Goal: Ask a question

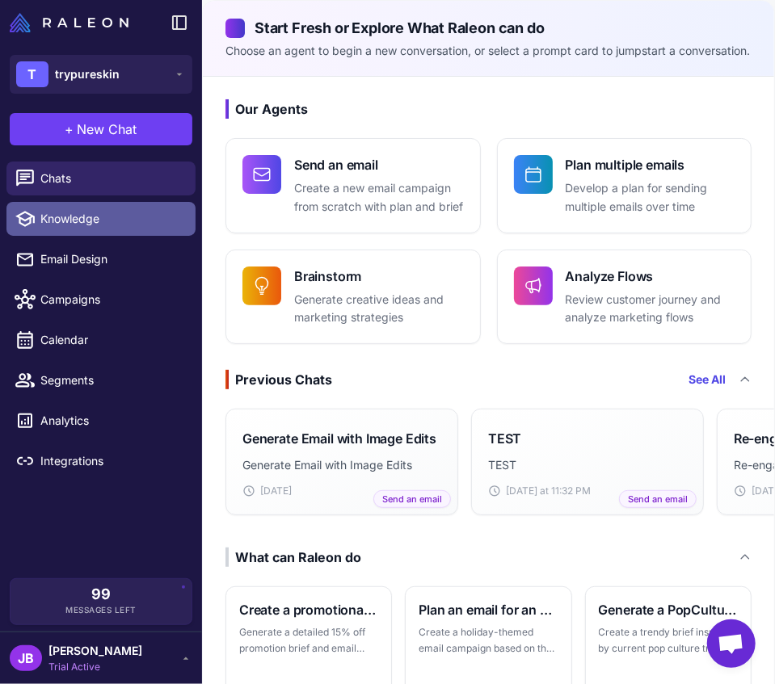
click at [114, 223] on span "Knowledge" at bounding box center [111, 219] width 142 height 18
select select
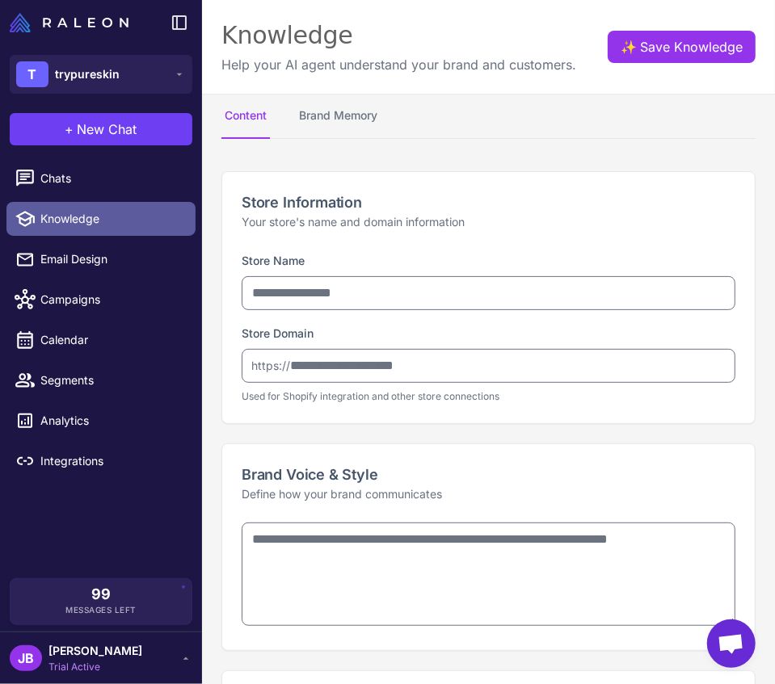
type input "**********"
type textarea "**********"
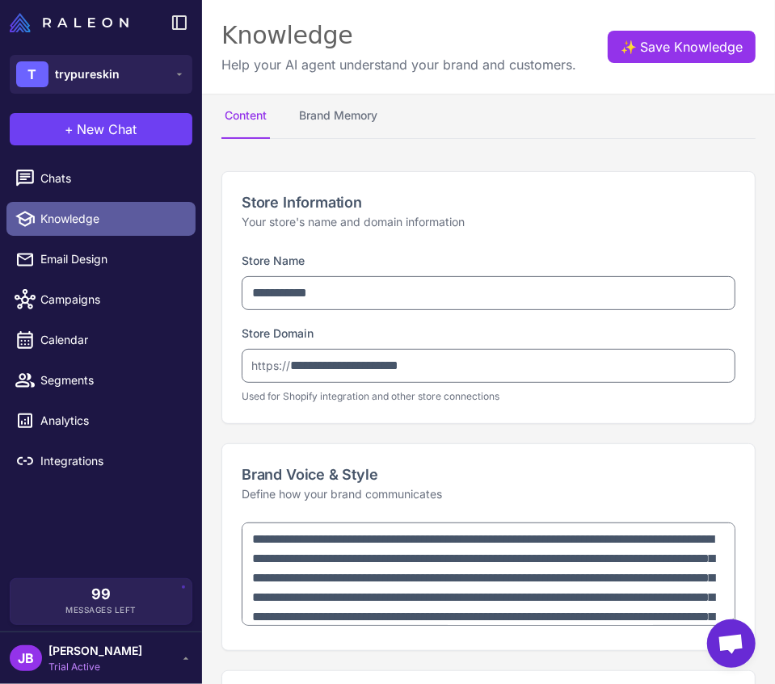
type textarea "**********"
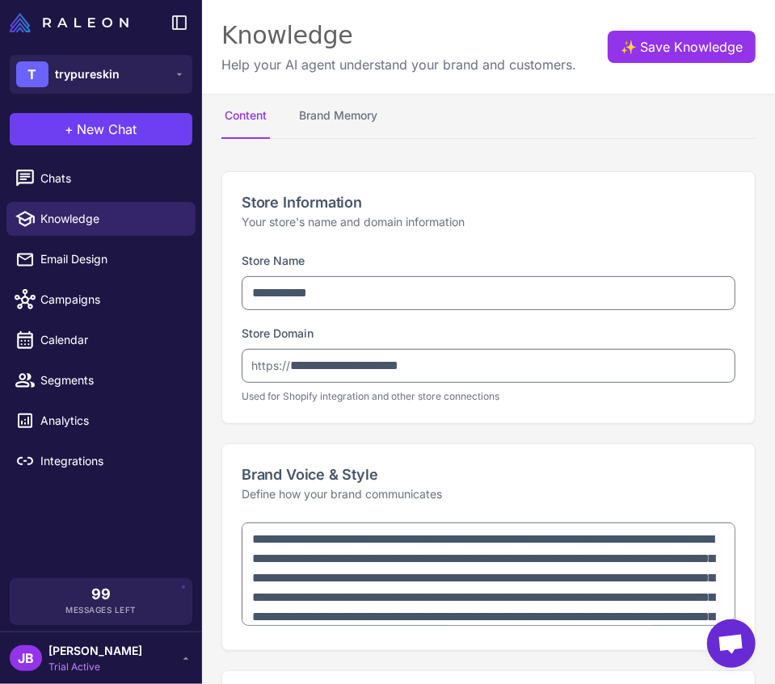
type textarea "**********"
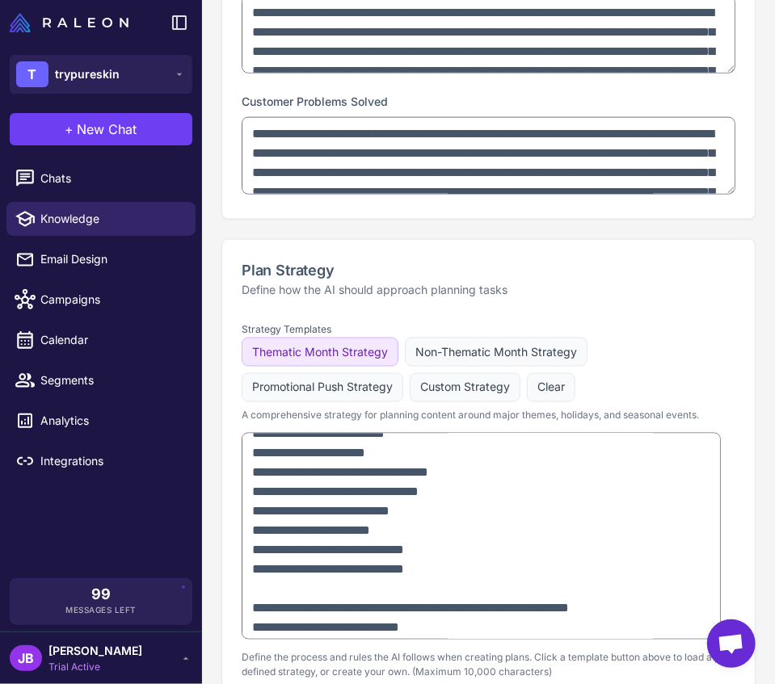
scroll to position [682, 0]
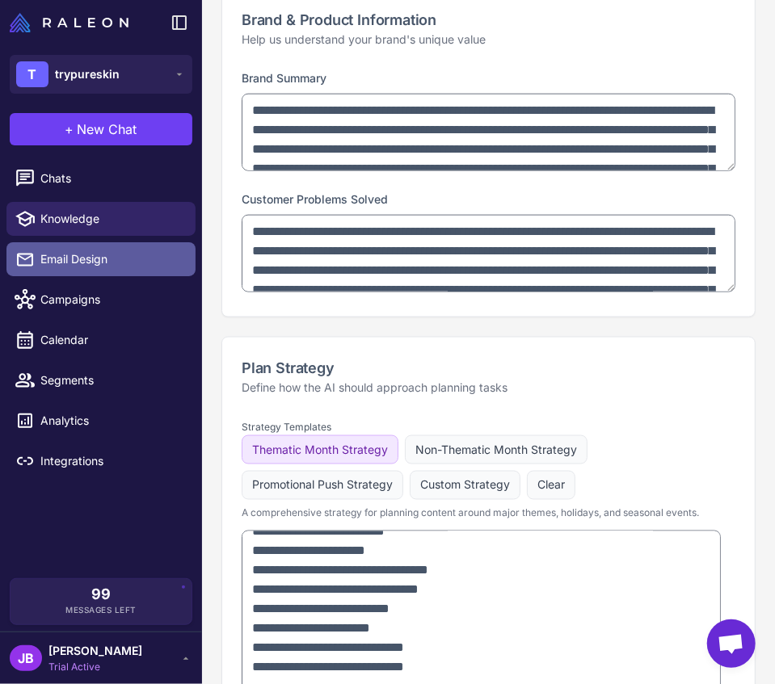
click at [121, 247] on link "Email Design" at bounding box center [100, 259] width 189 height 34
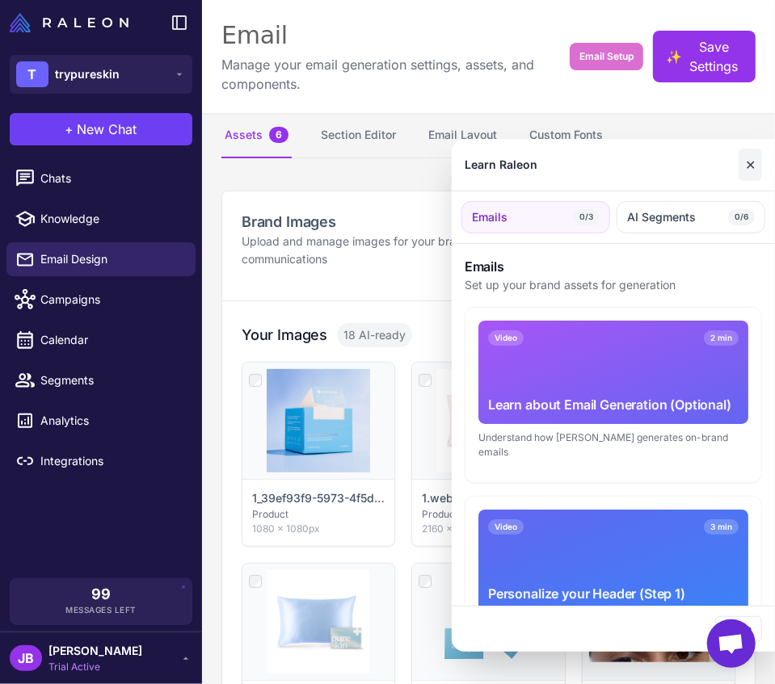
click at [755, 165] on button "✕" at bounding box center [750, 165] width 23 height 32
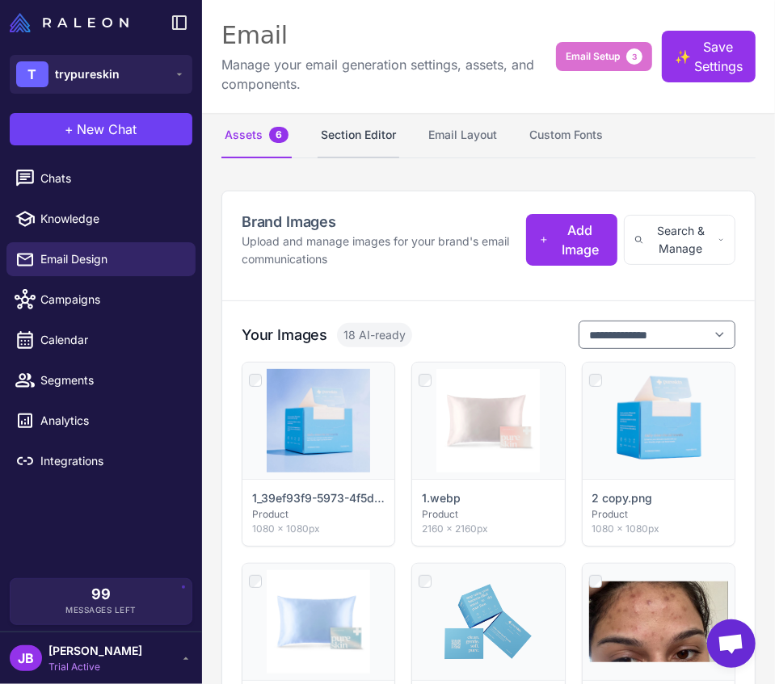
click at [375, 130] on button "Section Editor" at bounding box center [359, 135] width 82 height 45
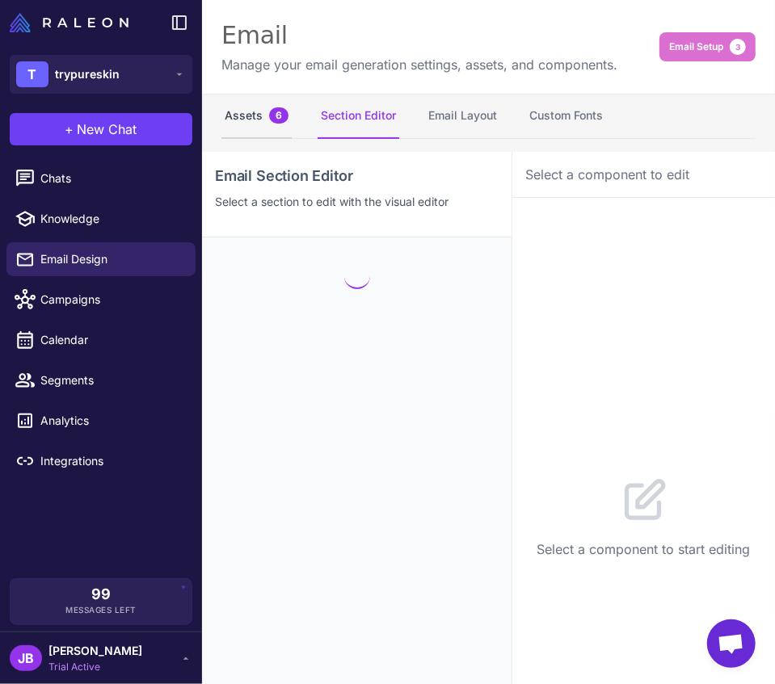
click at [246, 128] on button "Assets 6" at bounding box center [256, 116] width 70 height 45
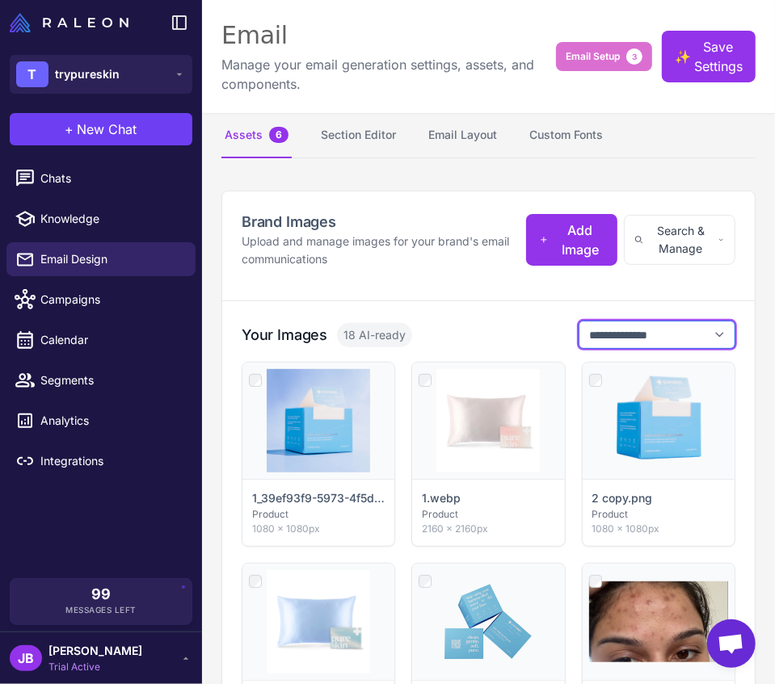
click at [688, 343] on select "**********" at bounding box center [657, 335] width 157 height 28
click at [528, 335] on div "**********" at bounding box center [489, 335] width 494 height 28
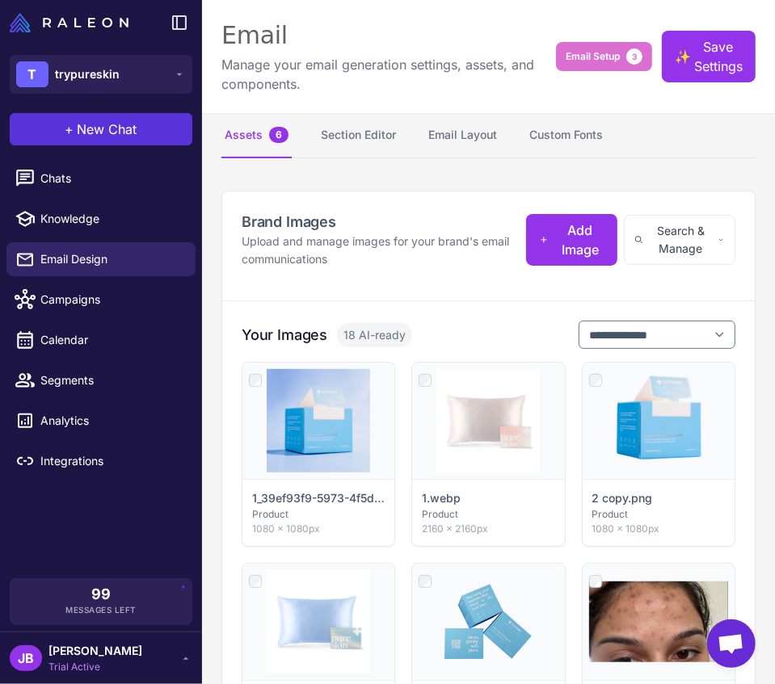
click at [155, 126] on button "+ New Chat" at bounding box center [101, 129] width 183 height 32
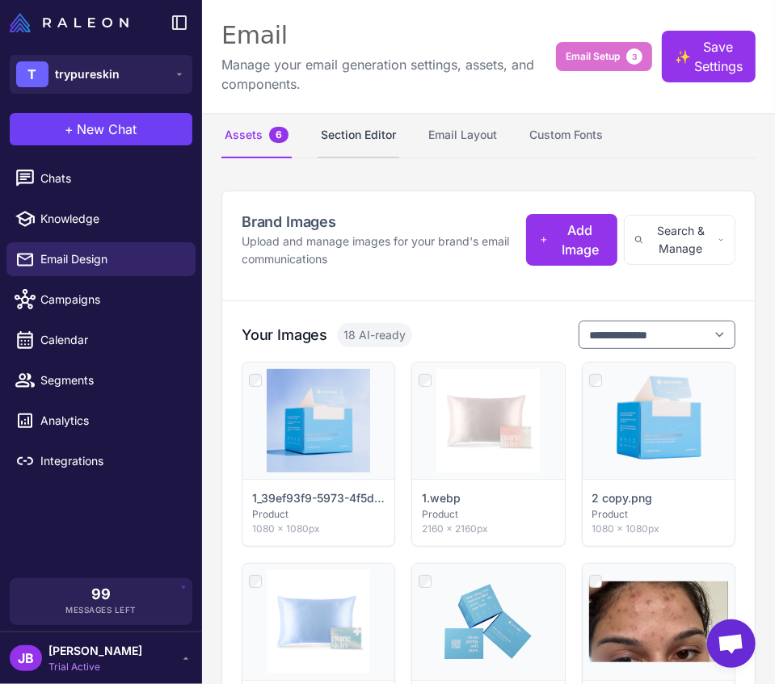
click at [374, 154] on button "Section Editor" at bounding box center [359, 135] width 82 height 45
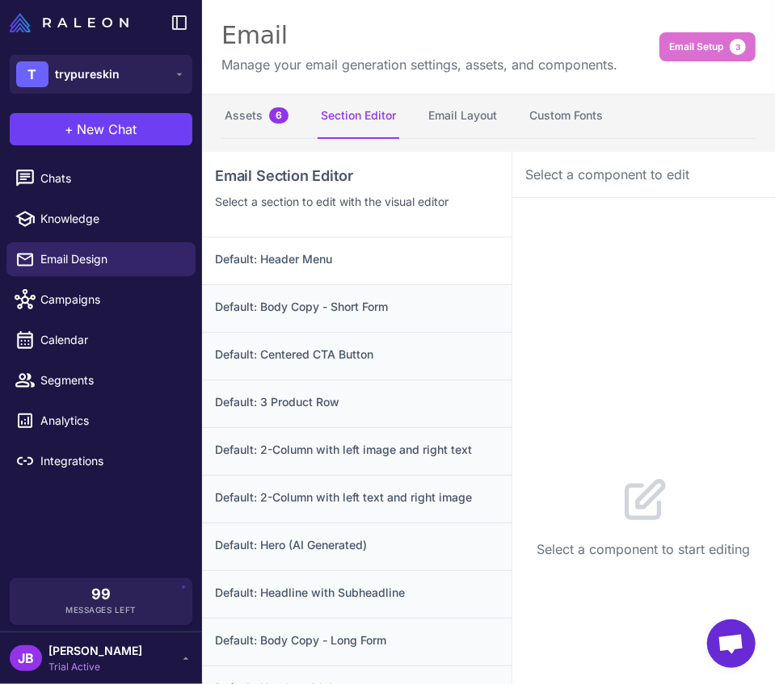
click at [335, 257] on h3 "Default: Header Menu" at bounding box center [357, 259] width 284 height 18
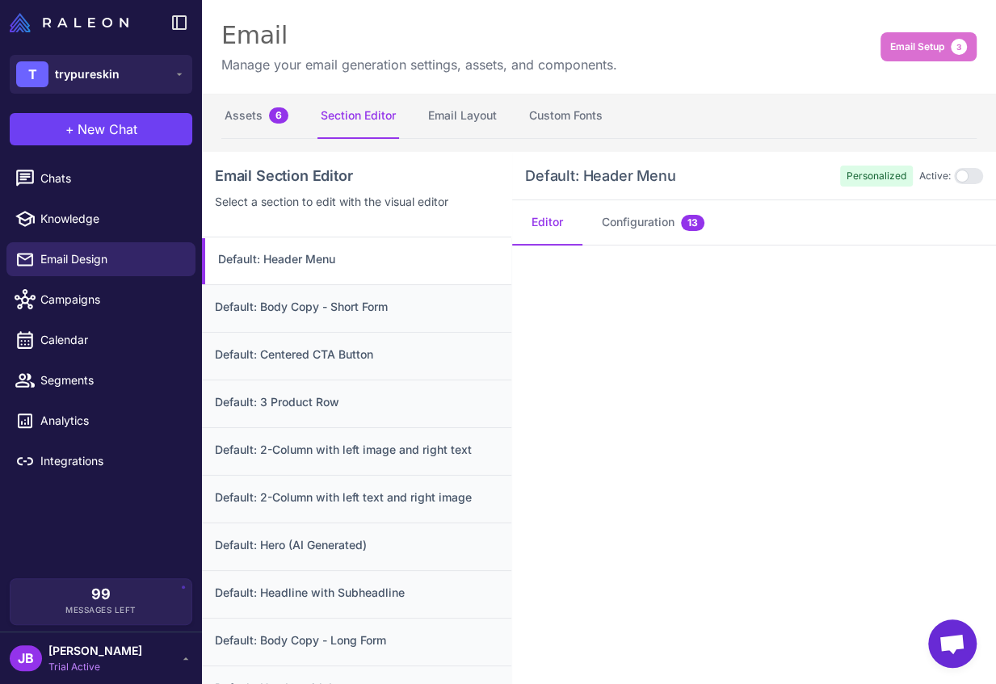
scroll to position [103, 0]
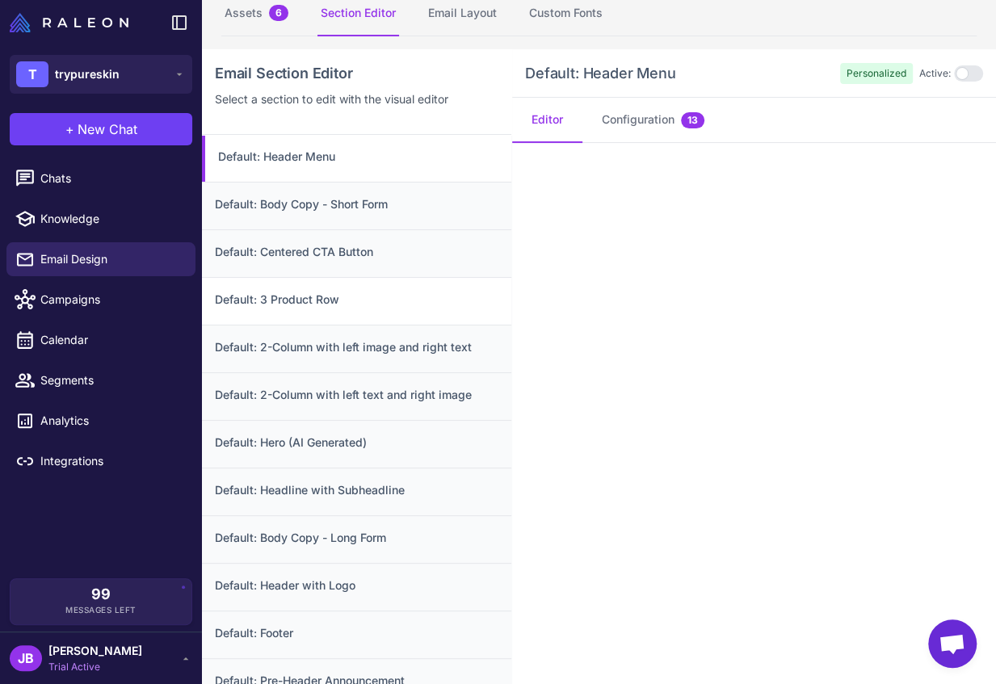
click at [338, 291] on h3 "Default: 3 Product Row" at bounding box center [357, 300] width 284 height 18
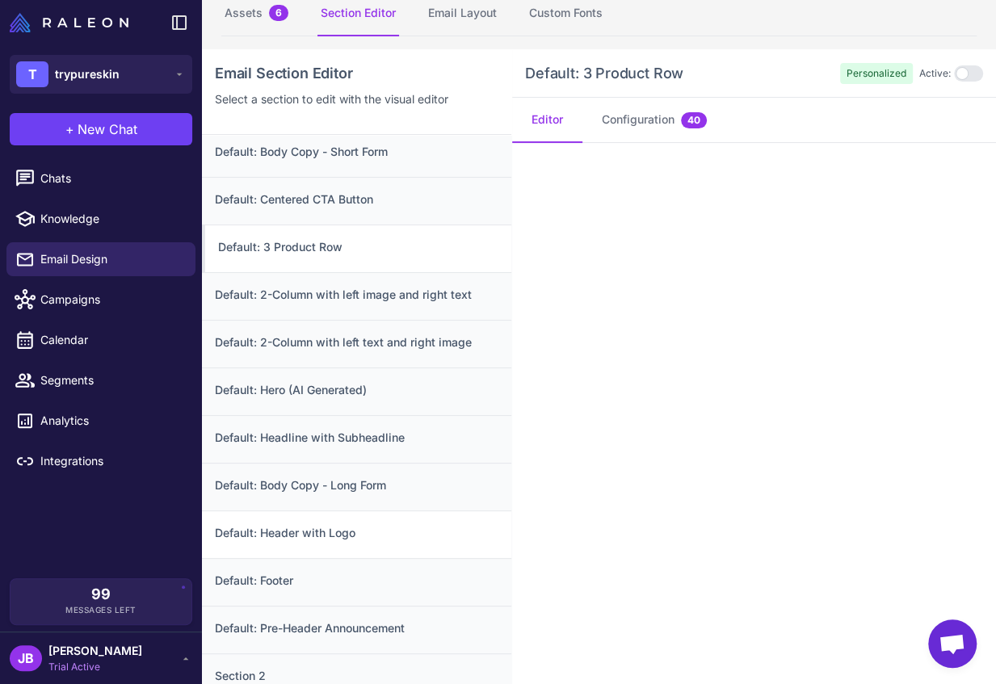
click at [351, 537] on h3 "Default: Header with Logo" at bounding box center [357, 533] width 284 height 18
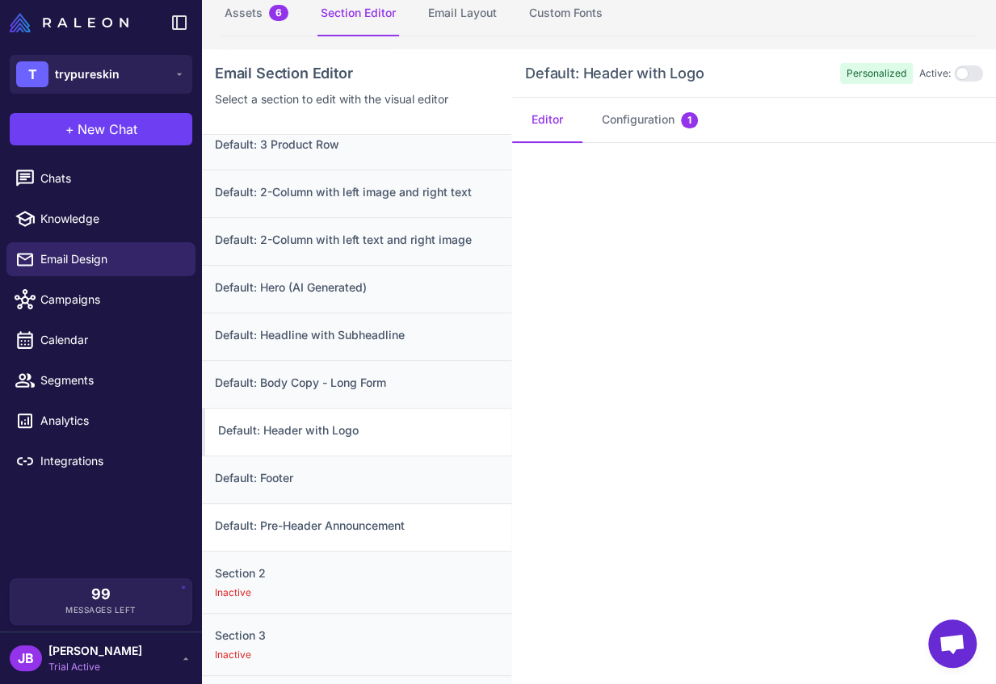
click at [345, 521] on h3 "Default: Pre-Header Announcement" at bounding box center [357, 526] width 284 height 18
click at [347, 288] on h3 "Default: Hero (AI Generated)" at bounding box center [357, 288] width 284 height 18
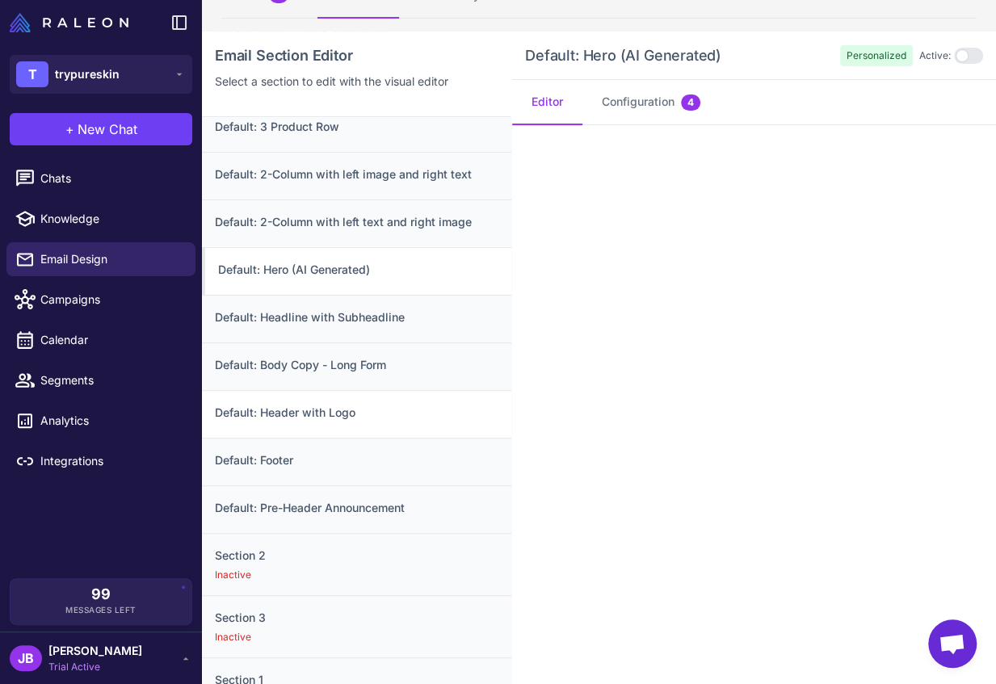
scroll to position [0, 0]
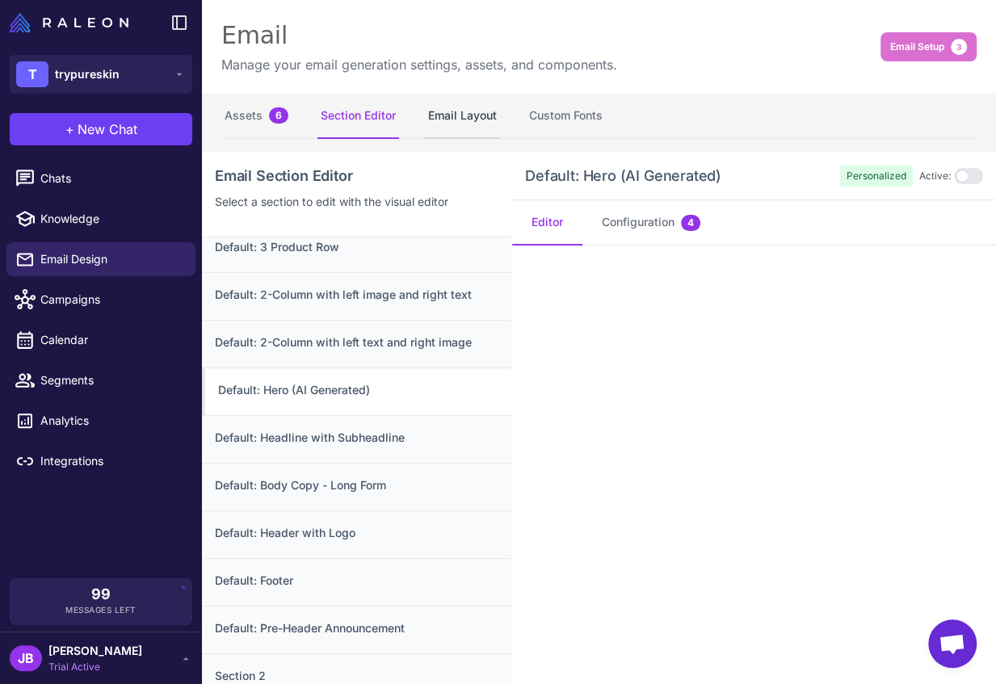
click at [478, 100] on button "Email Layout" at bounding box center [462, 116] width 75 height 45
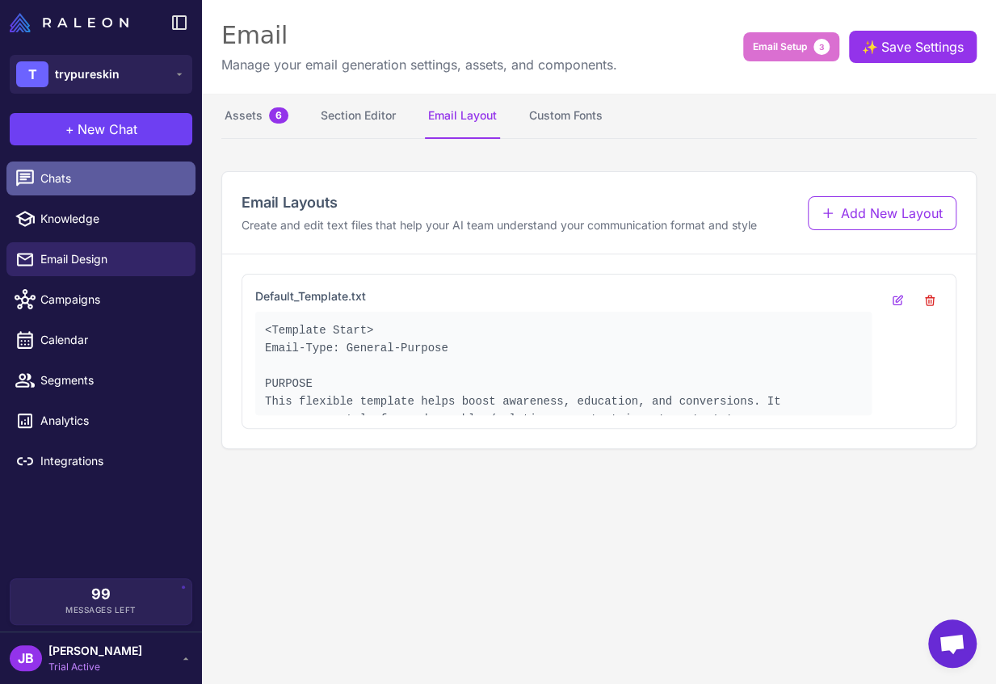
click at [99, 165] on link "Chats" at bounding box center [100, 179] width 189 height 34
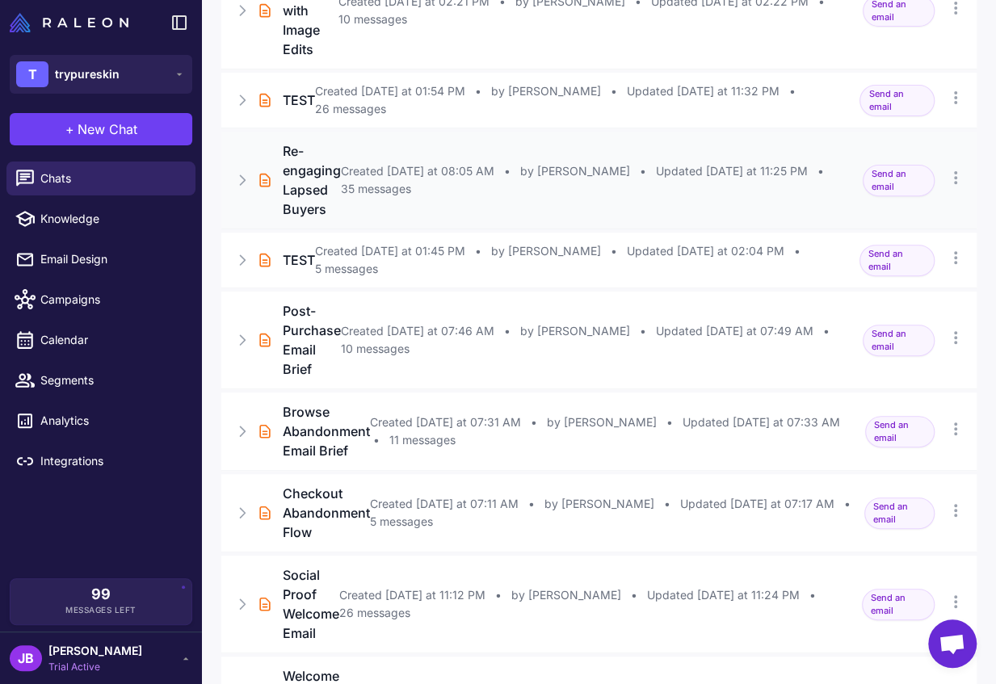
scroll to position [349, 0]
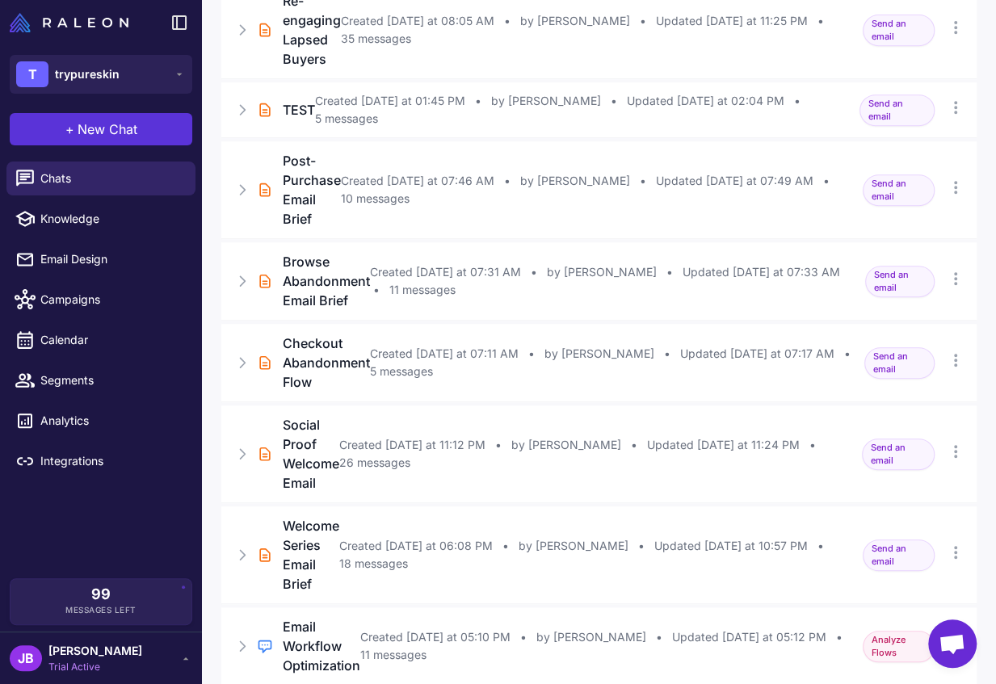
click at [116, 126] on span "New Chat" at bounding box center [108, 129] width 60 height 19
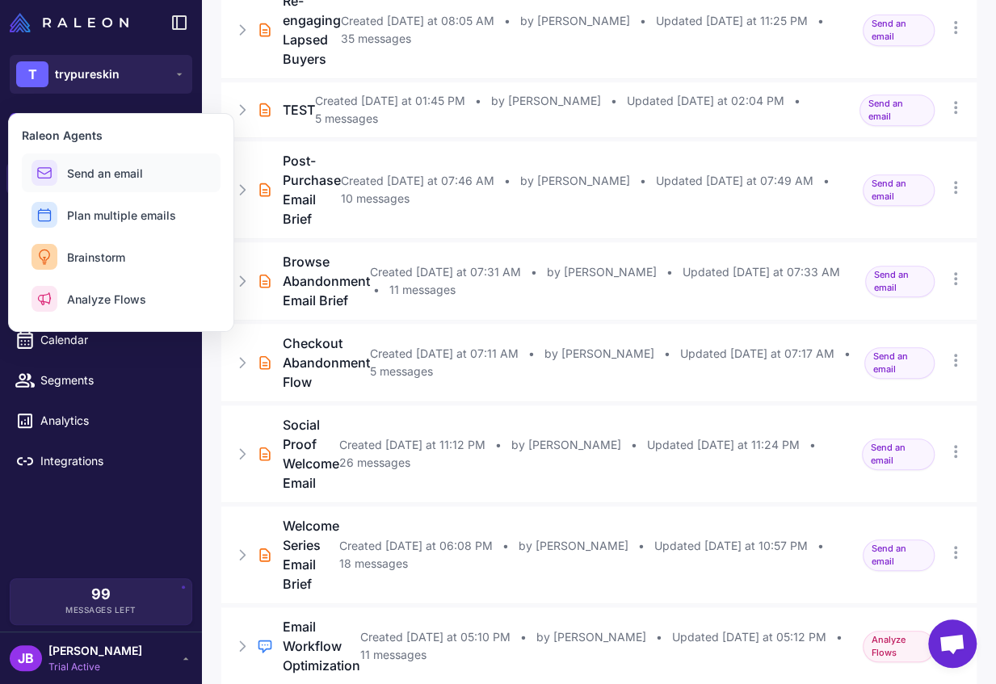
click at [158, 156] on button "Send an email" at bounding box center [121, 173] width 199 height 39
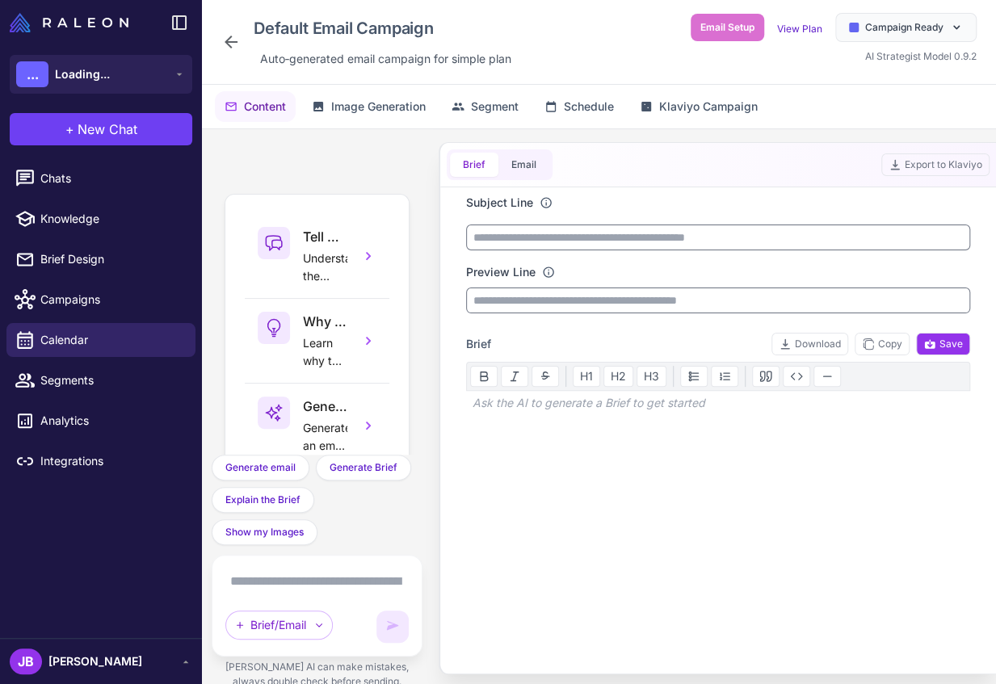
scroll to position [133, 0]
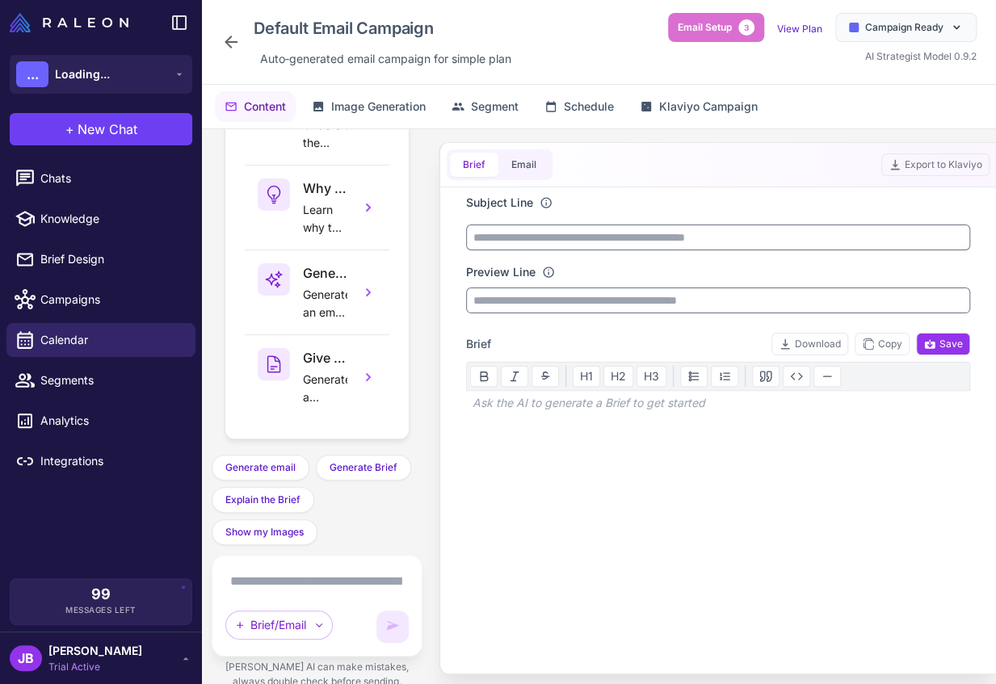
click at [225, 48] on icon at bounding box center [230, 41] width 19 height 19
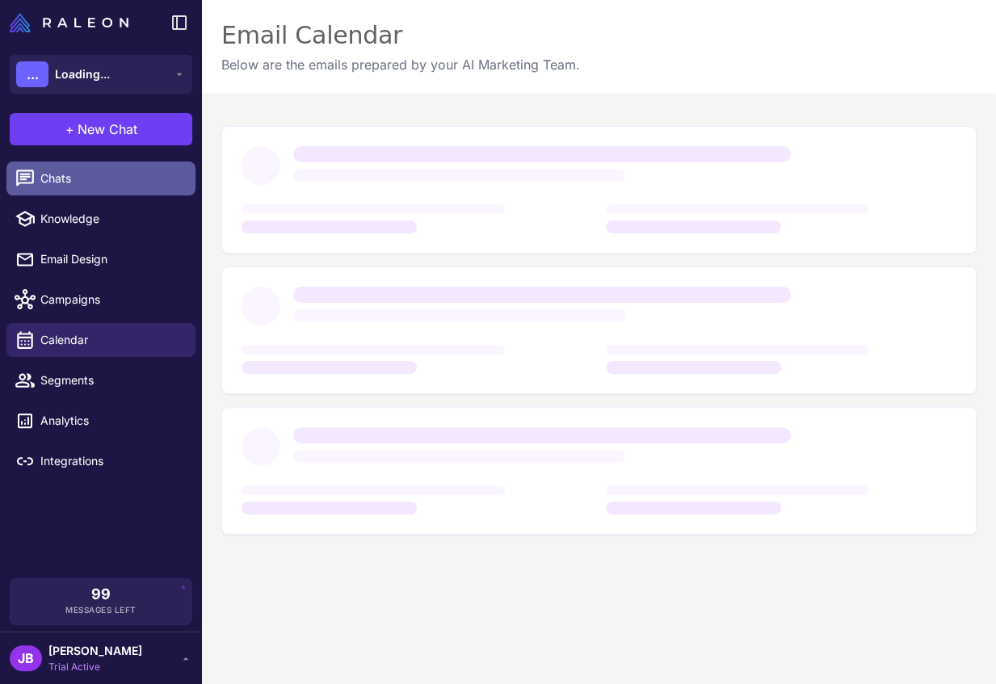
click at [110, 167] on link "Chats" at bounding box center [100, 179] width 189 height 34
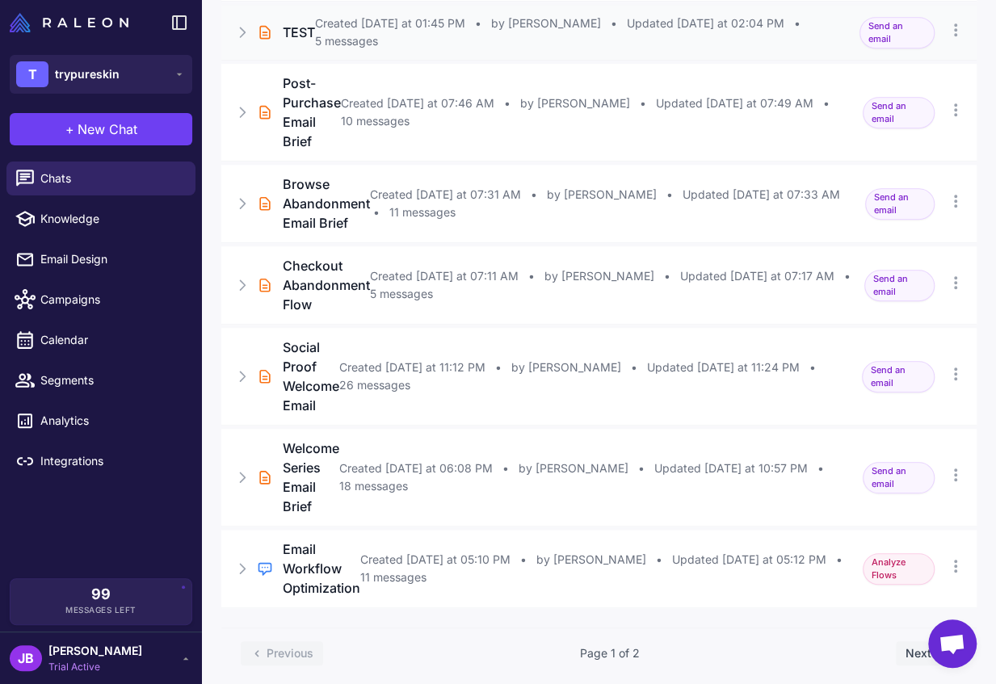
scroll to position [434, 0]
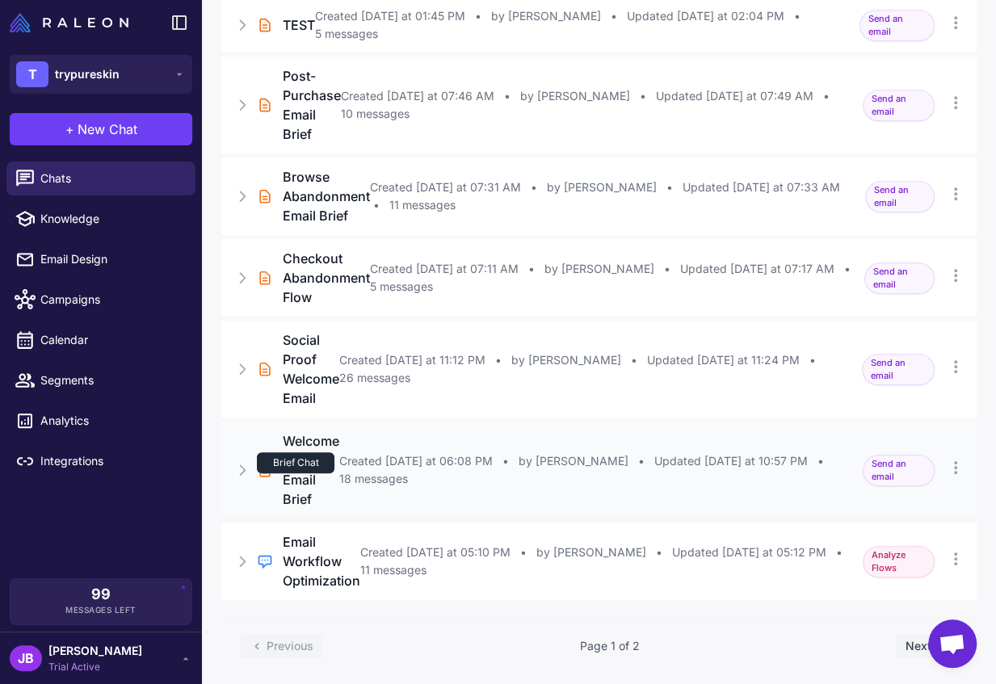
click at [299, 469] on div "Brief Chat" at bounding box center [296, 462] width 78 height 21
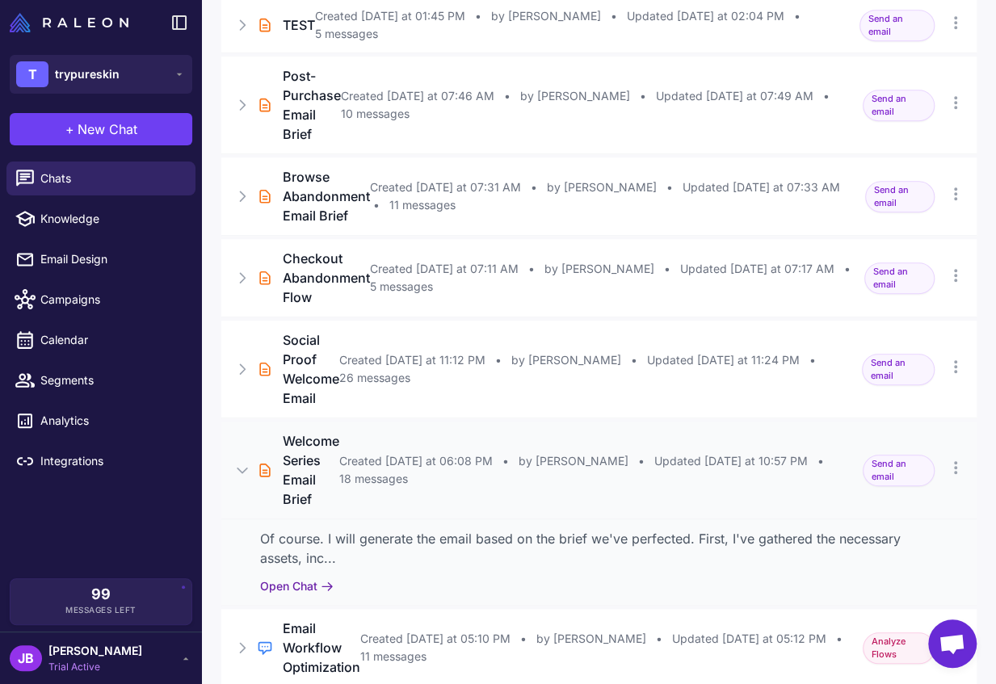
click at [305, 581] on button "Open Chat" at bounding box center [297, 587] width 74 height 18
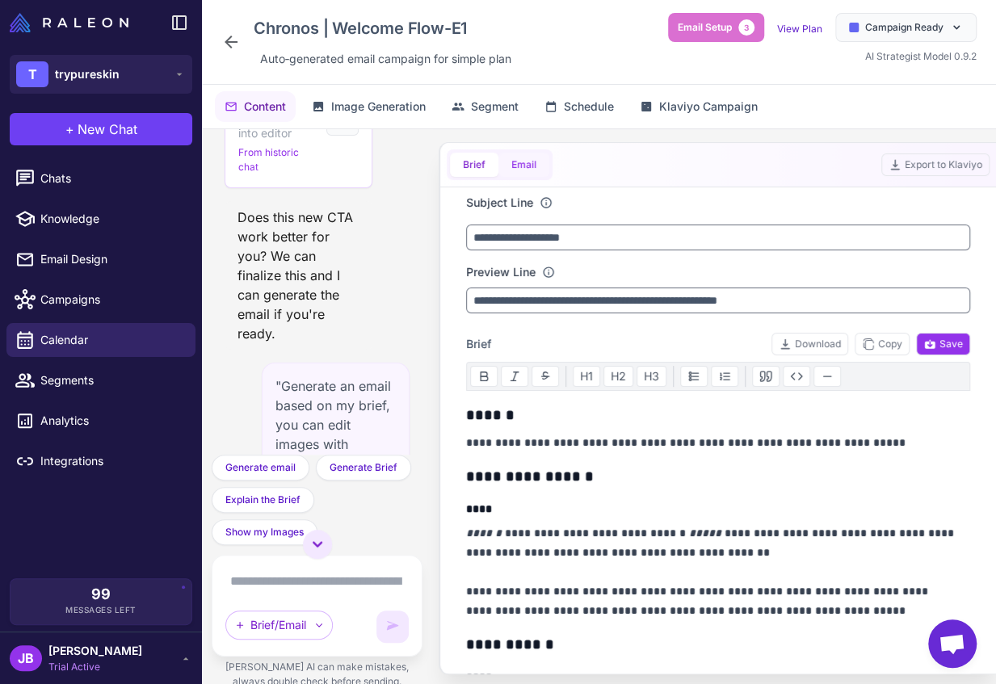
click at [532, 160] on button "Email" at bounding box center [524, 165] width 51 height 24
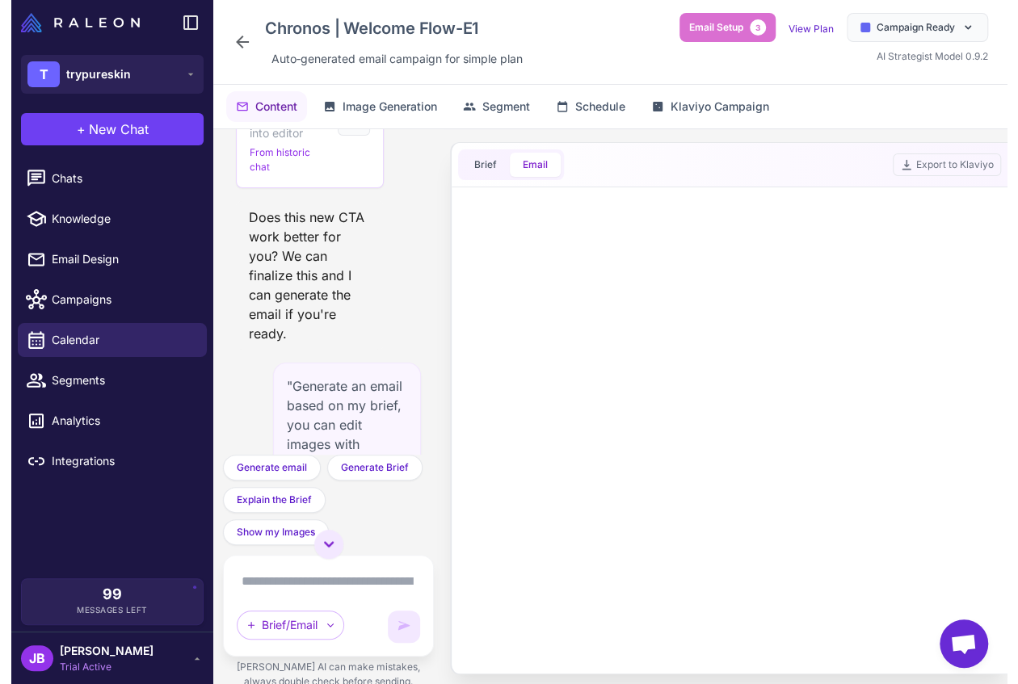
scroll to position [6483, 0]
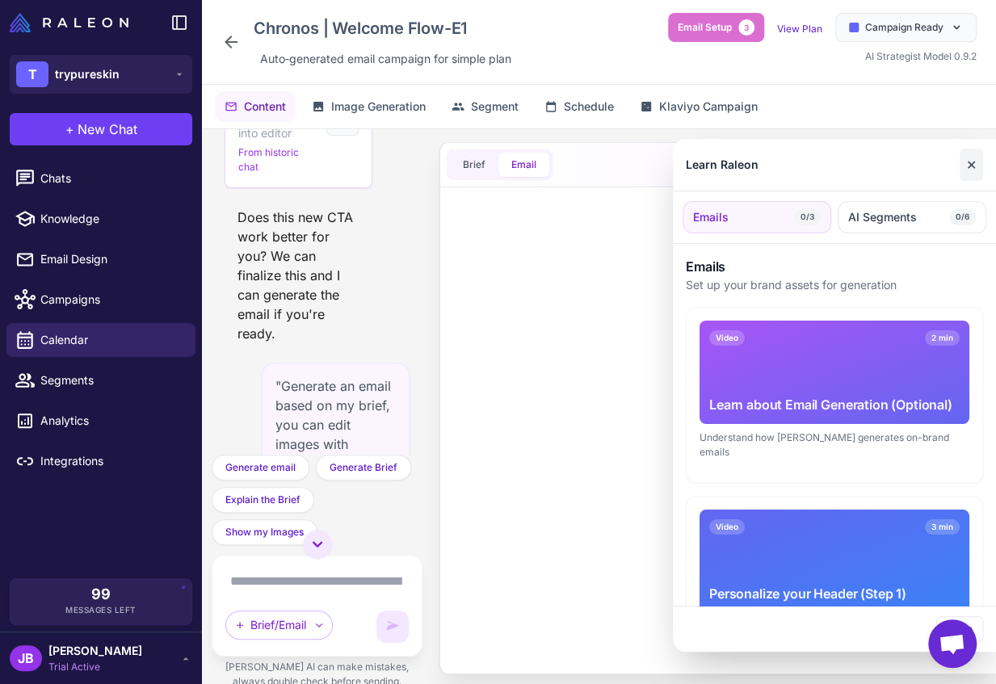
click at [966, 176] on button "✕" at bounding box center [971, 165] width 23 height 32
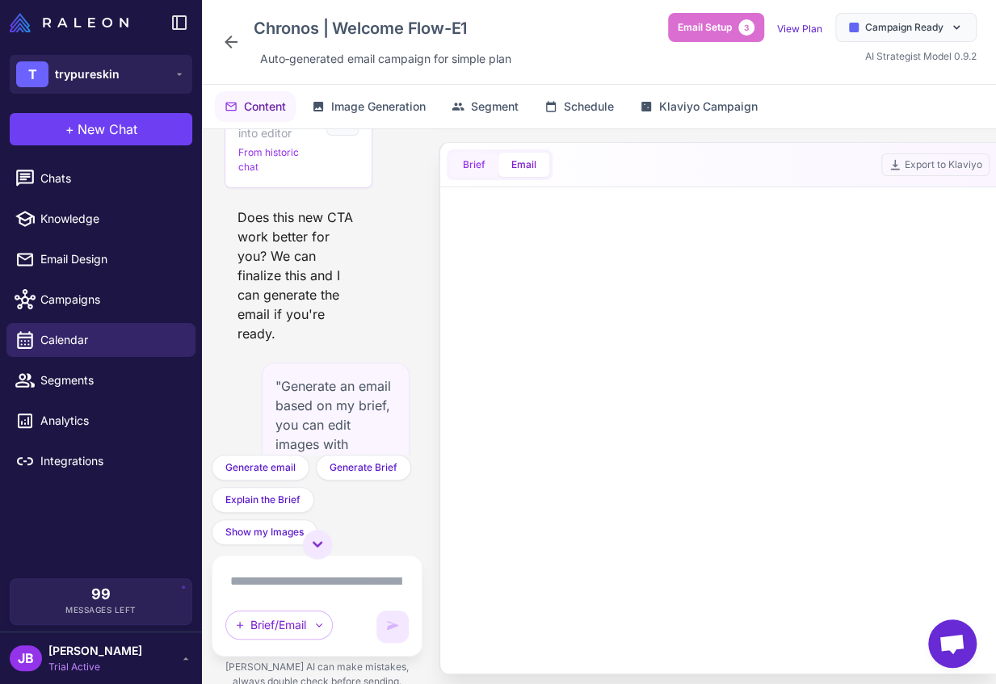
click at [479, 154] on button "Brief" at bounding box center [474, 165] width 48 height 24
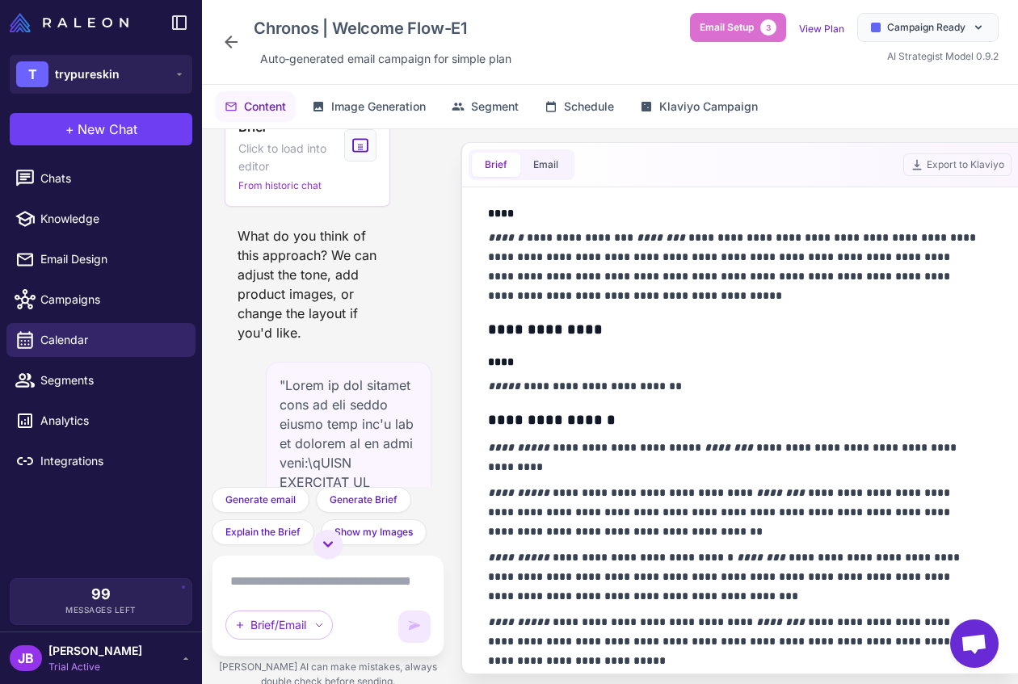
scroll to position [957, 0]
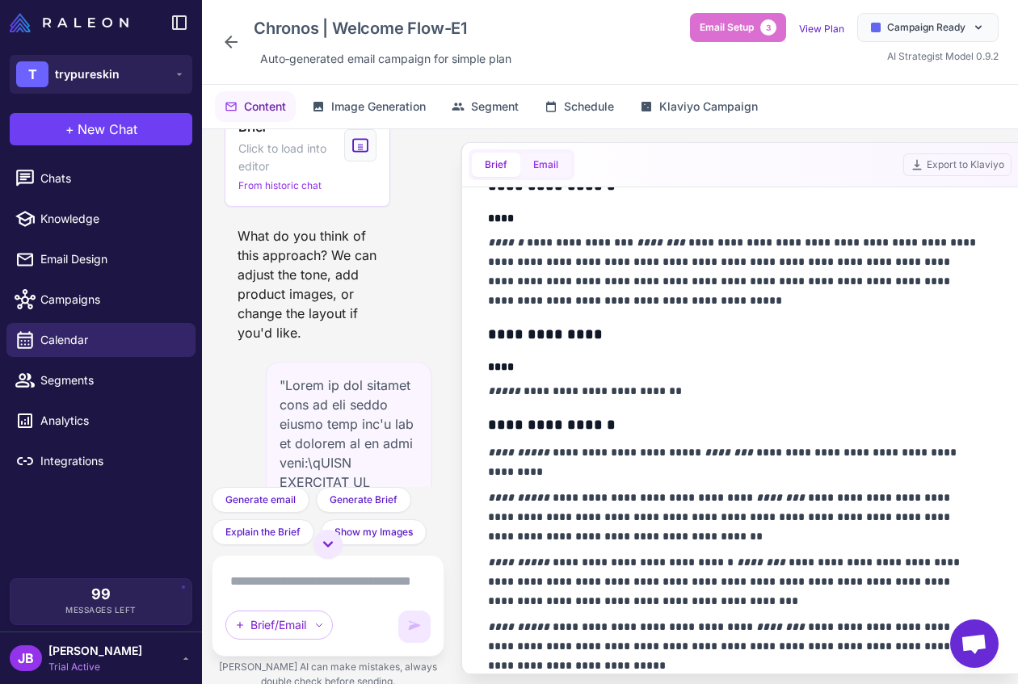
click at [548, 162] on button "Email" at bounding box center [545, 165] width 51 height 24
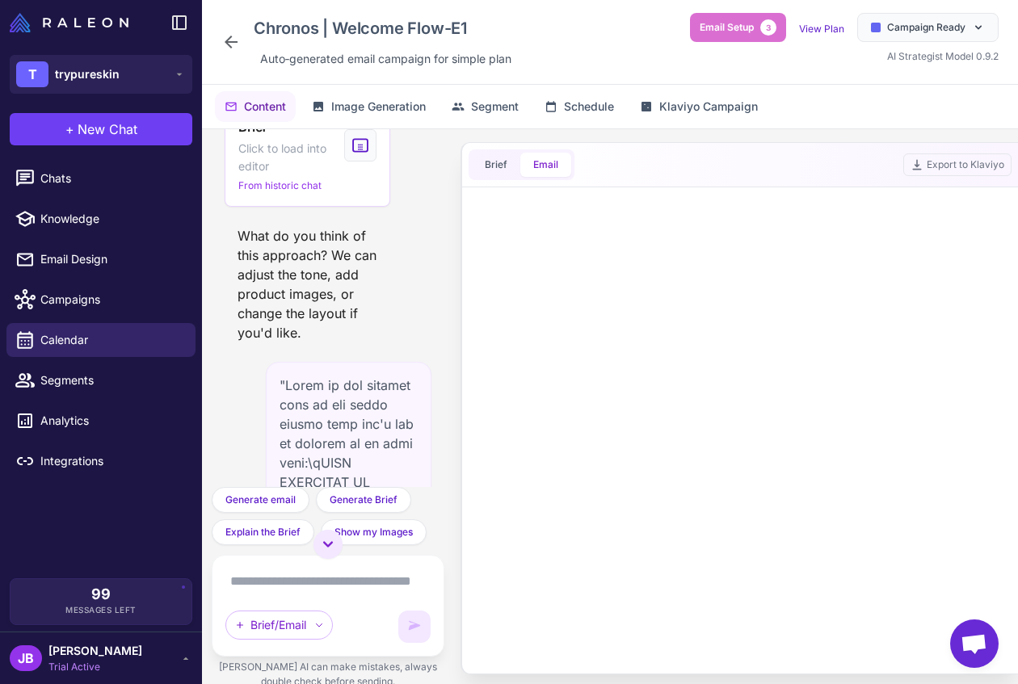
scroll to position [1398, 0]
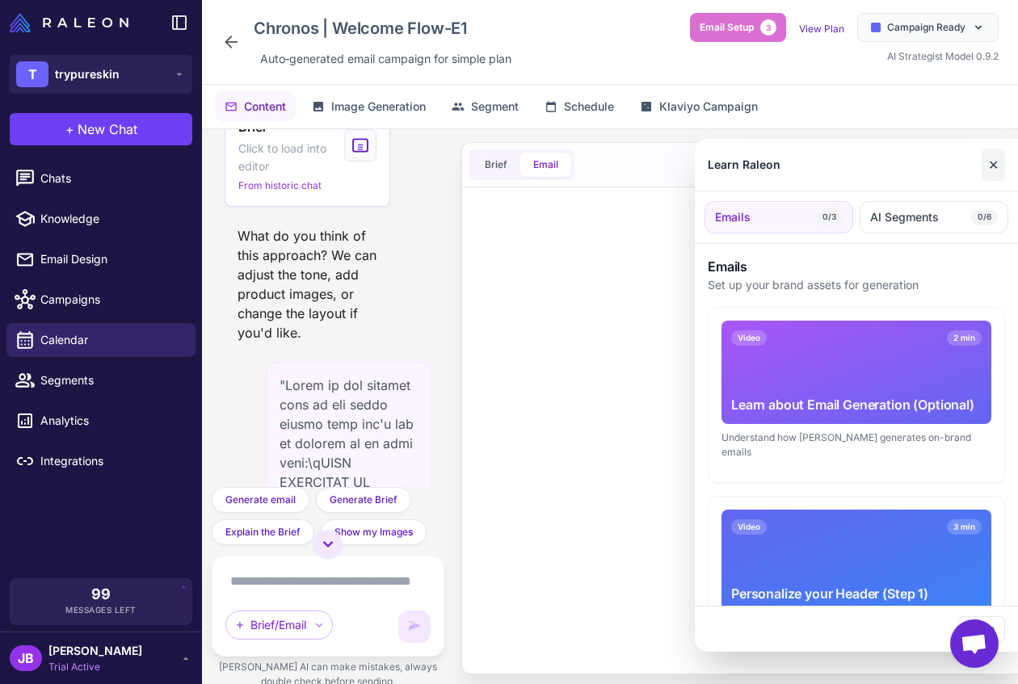
click at [993, 172] on button "✕" at bounding box center [993, 165] width 23 height 32
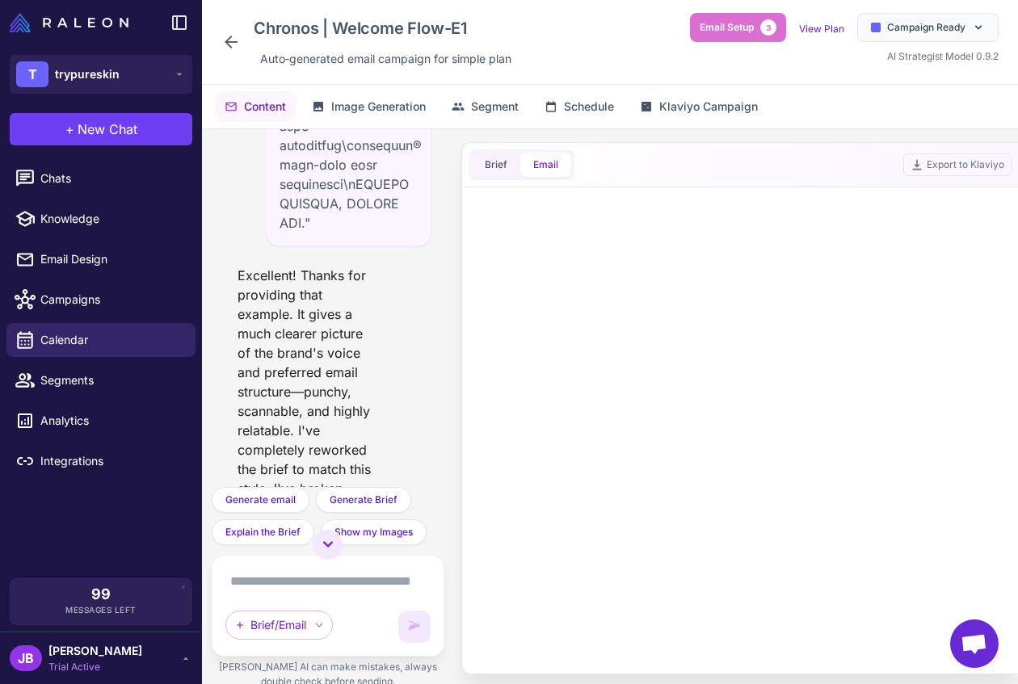
scroll to position [3773, 0]
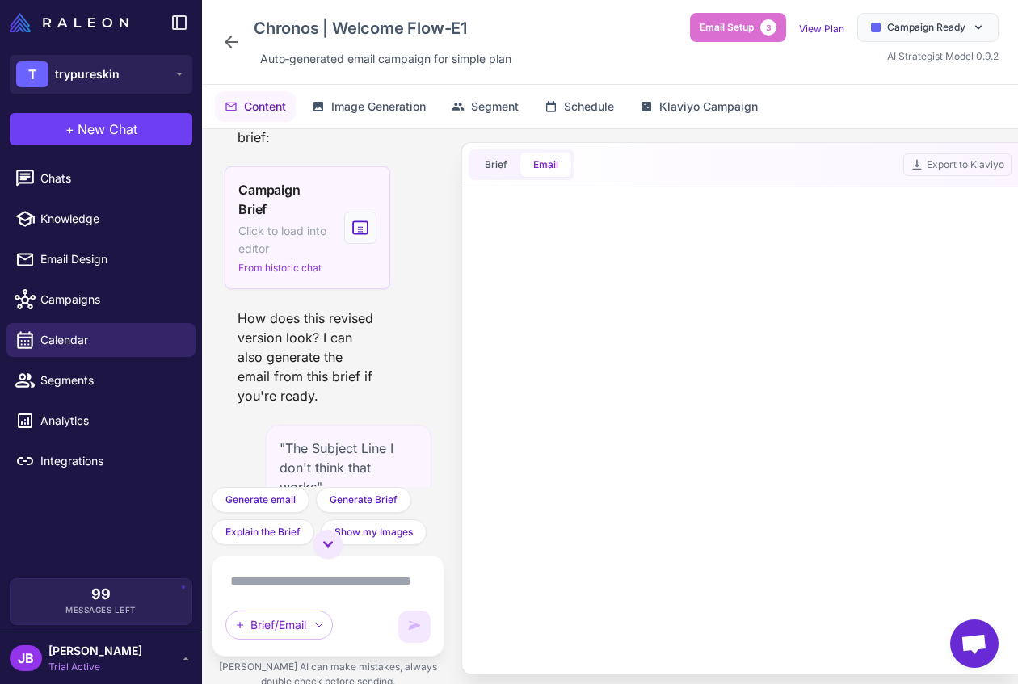
click at [311, 219] on span "Campaign Brief" at bounding box center [284, 199] width 93 height 39
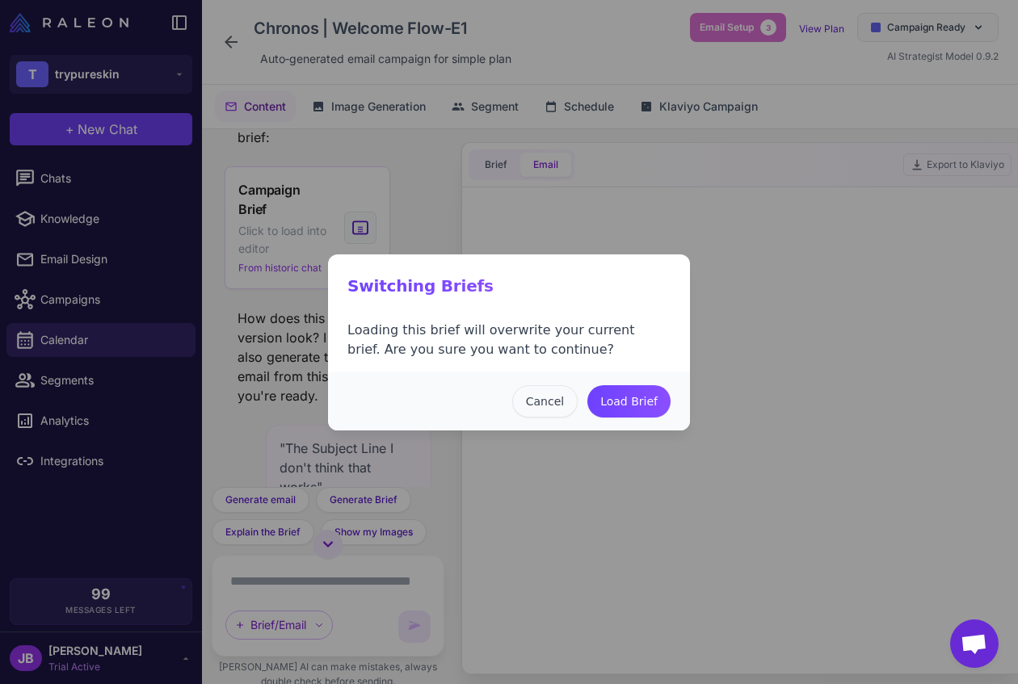
click at [554, 396] on button "Cancel" at bounding box center [544, 401] width 65 height 32
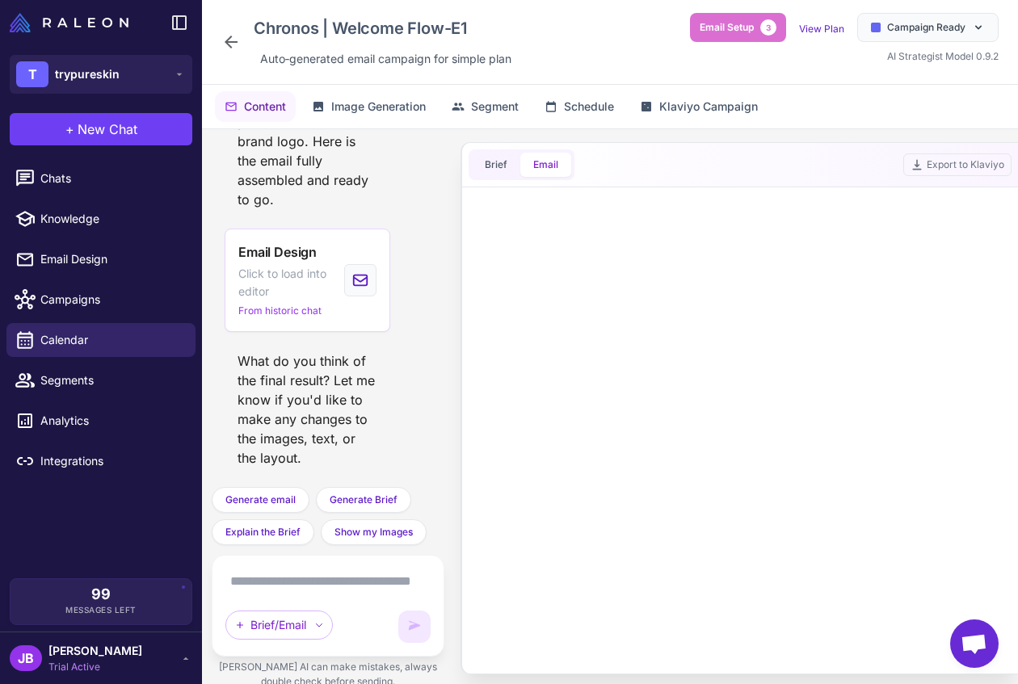
scroll to position [7752, 0]
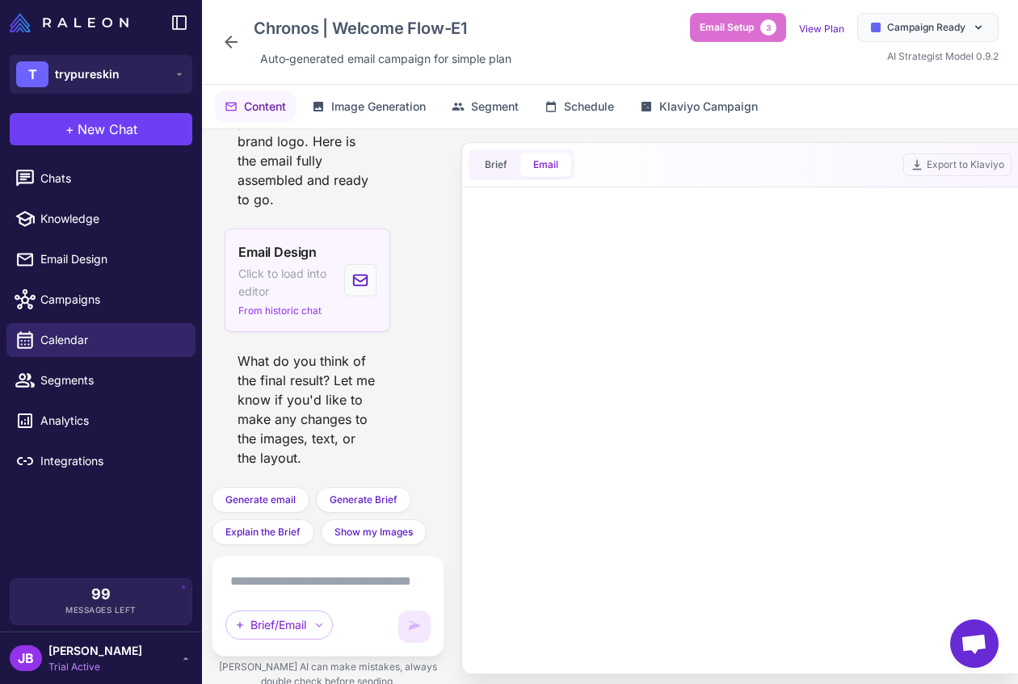
click at [291, 294] on span "Click to load into editor" at bounding box center [284, 283] width 93 height 36
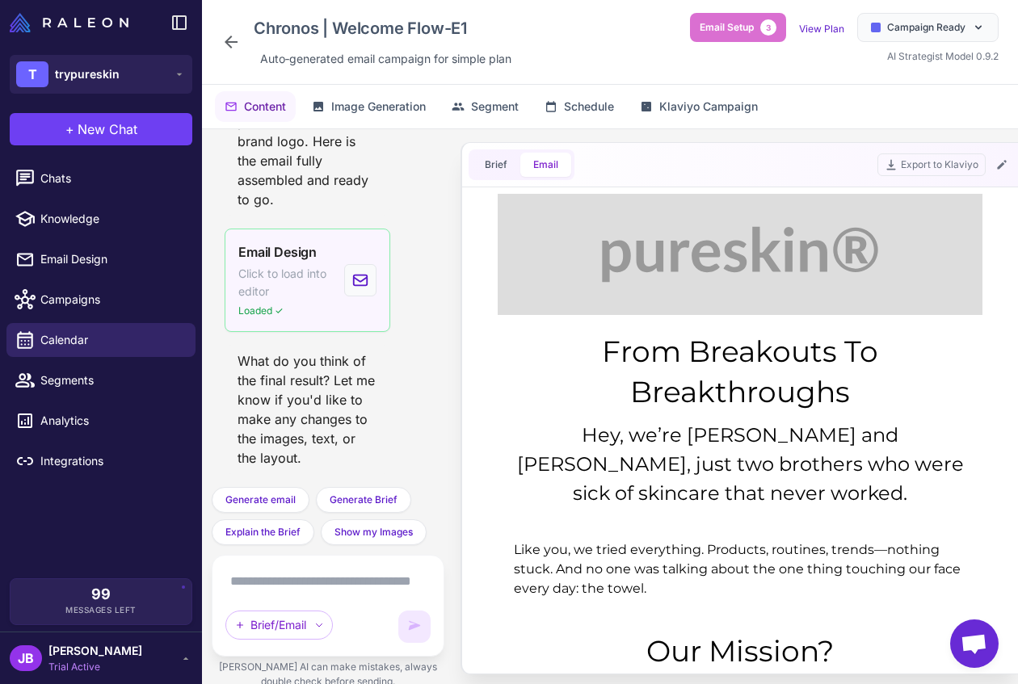
scroll to position [0, 0]
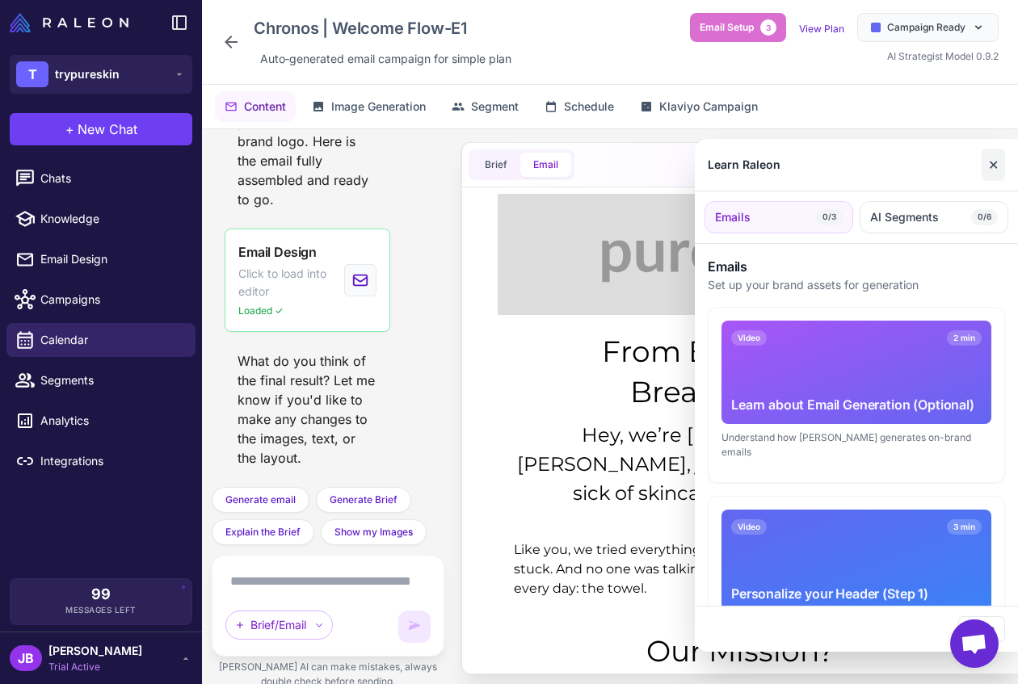
click at [991, 165] on button "✕" at bounding box center [993, 165] width 23 height 32
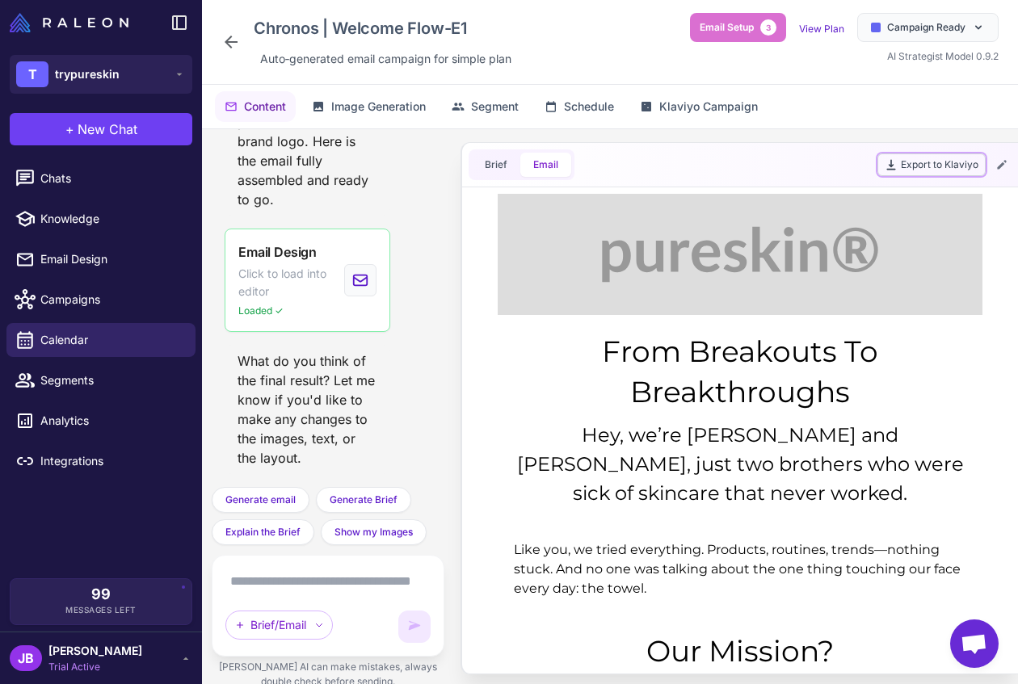
click at [958, 170] on button "Export to Klaviyo" at bounding box center [932, 165] width 108 height 23
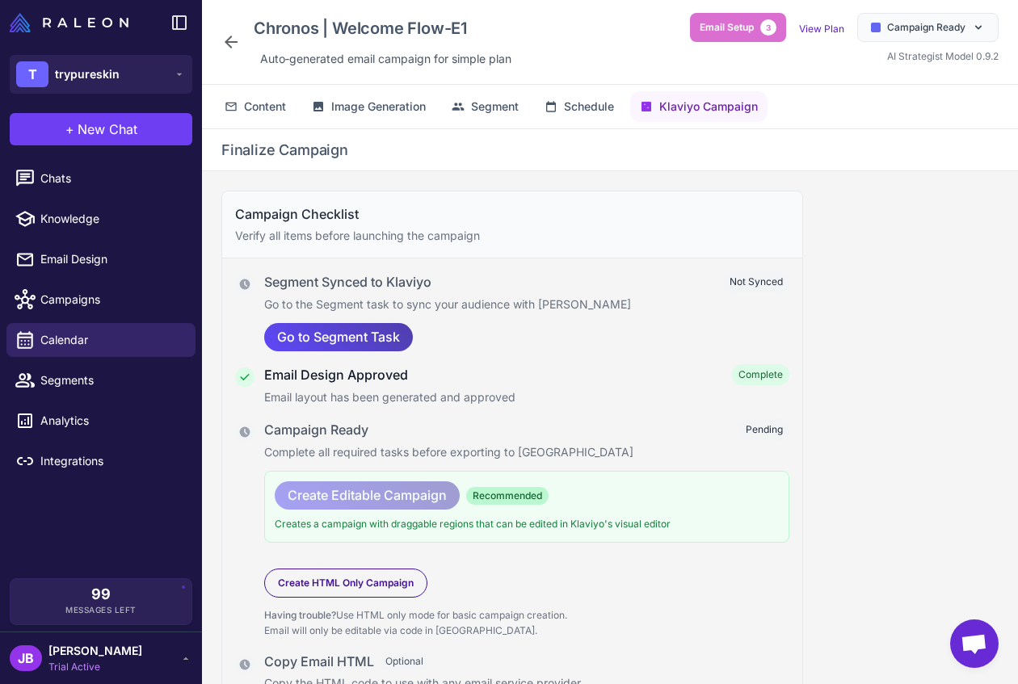
scroll to position [50, 0]
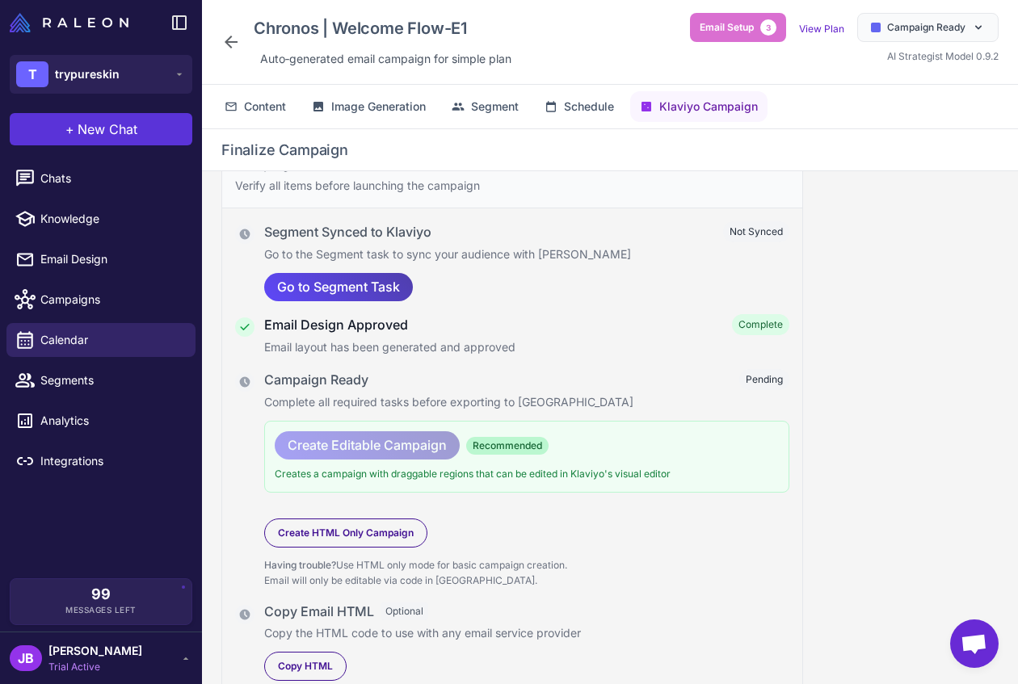
click at [153, 132] on button "+ New Chat" at bounding box center [101, 129] width 183 height 32
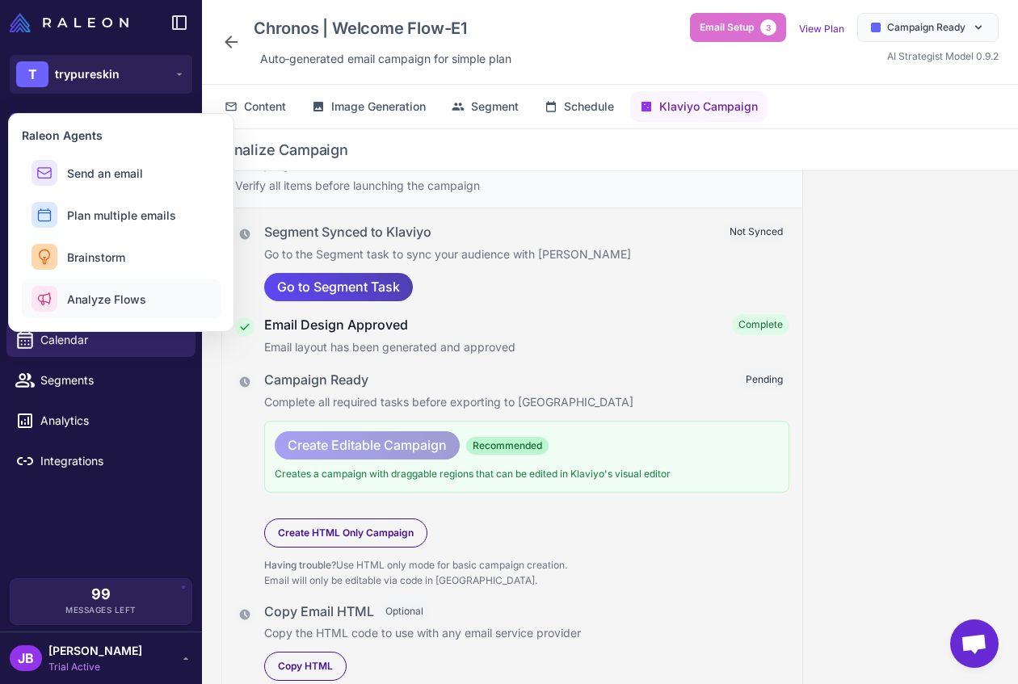
click at [141, 305] on span "Analyze Flows" at bounding box center [106, 299] width 79 height 17
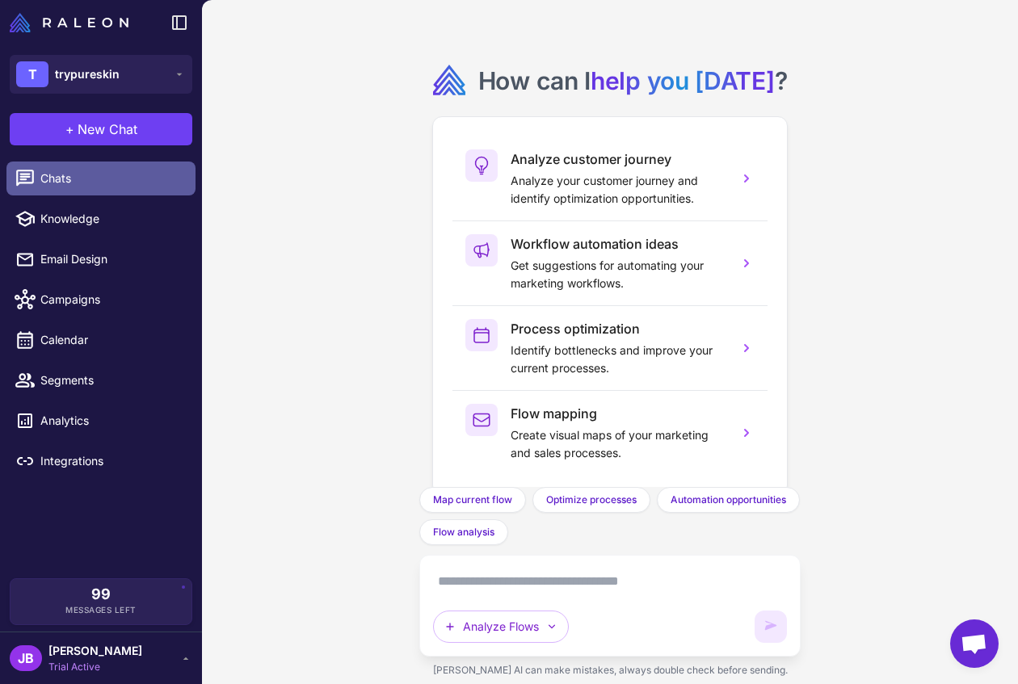
click at [99, 184] on span "Chats" at bounding box center [111, 179] width 142 height 18
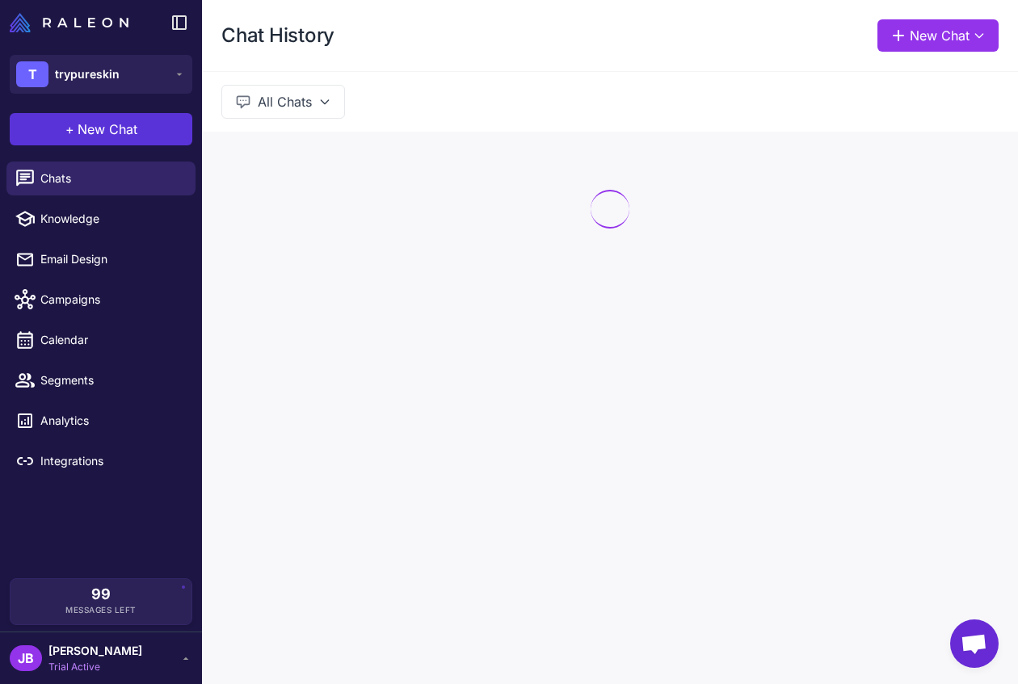
click at [126, 136] on span "New Chat" at bounding box center [108, 129] width 60 height 19
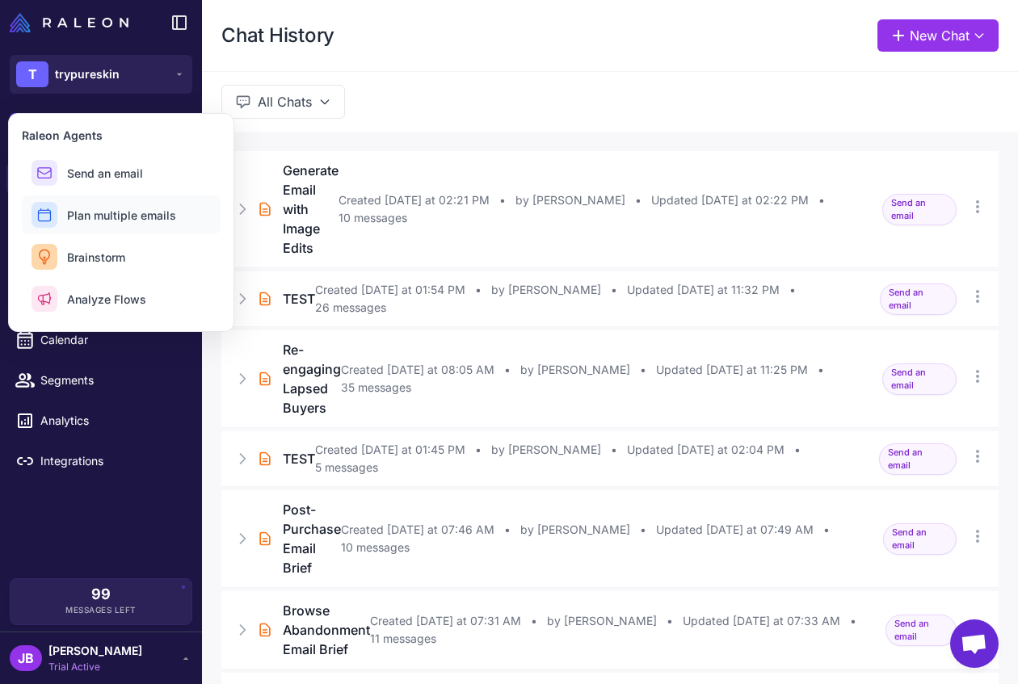
click at [133, 215] on span "Plan multiple emails" at bounding box center [121, 215] width 109 height 17
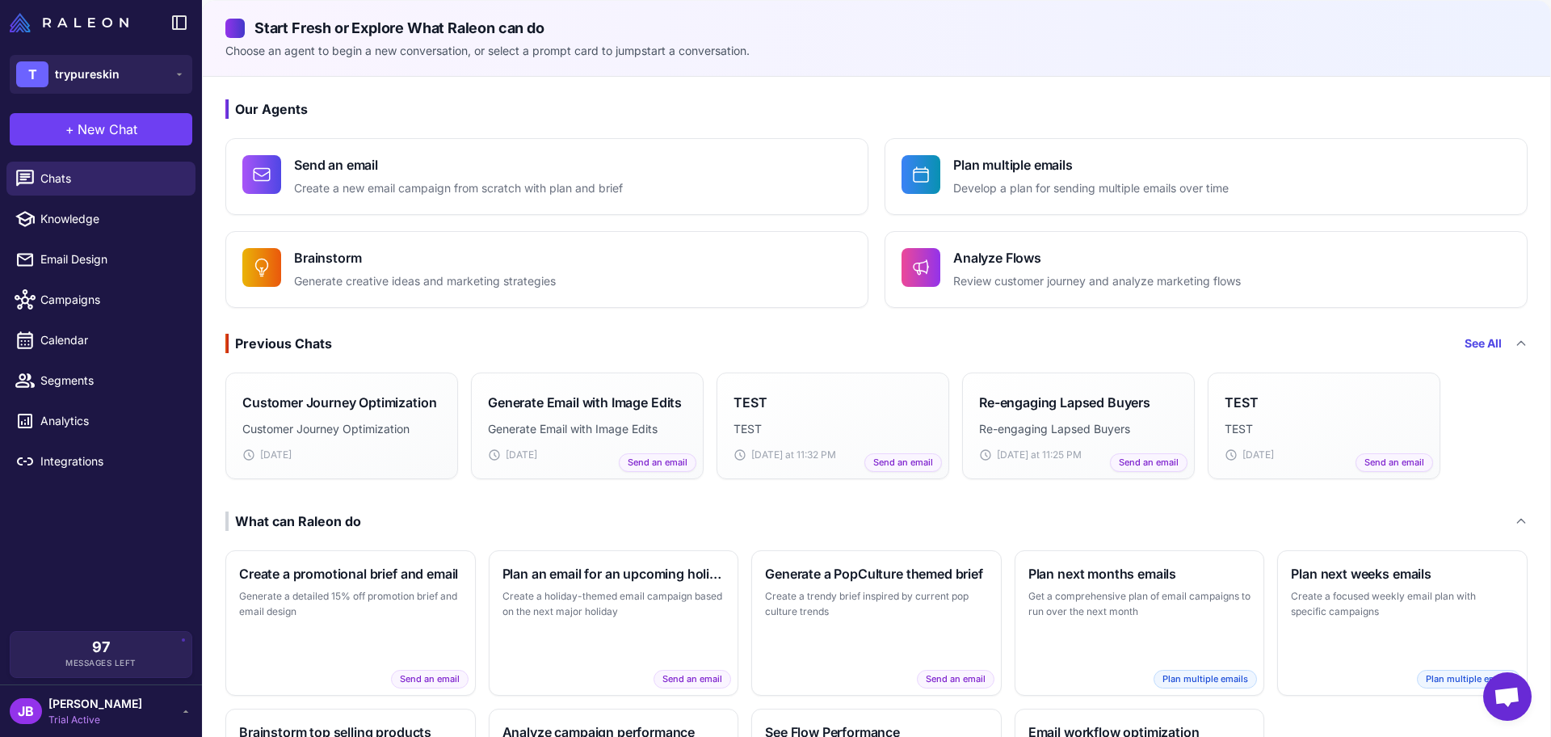
click at [118, 200] on li "Knowledge" at bounding box center [101, 219] width 202 height 40
click at [139, 183] on span "Chats" at bounding box center [111, 179] width 142 height 18
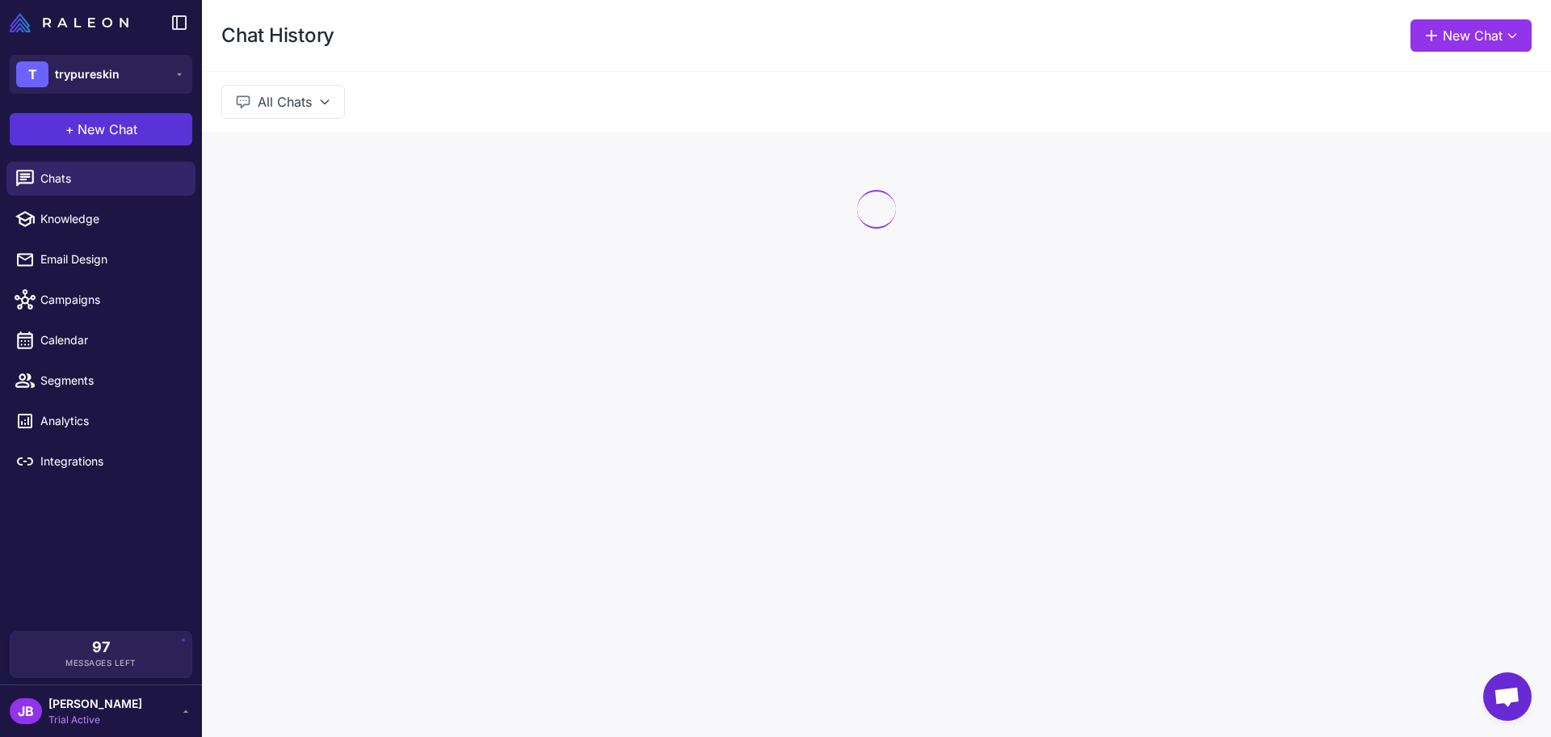
click at [156, 128] on button "+ New Chat" at bounding box center [101, 129] width 183 height 32
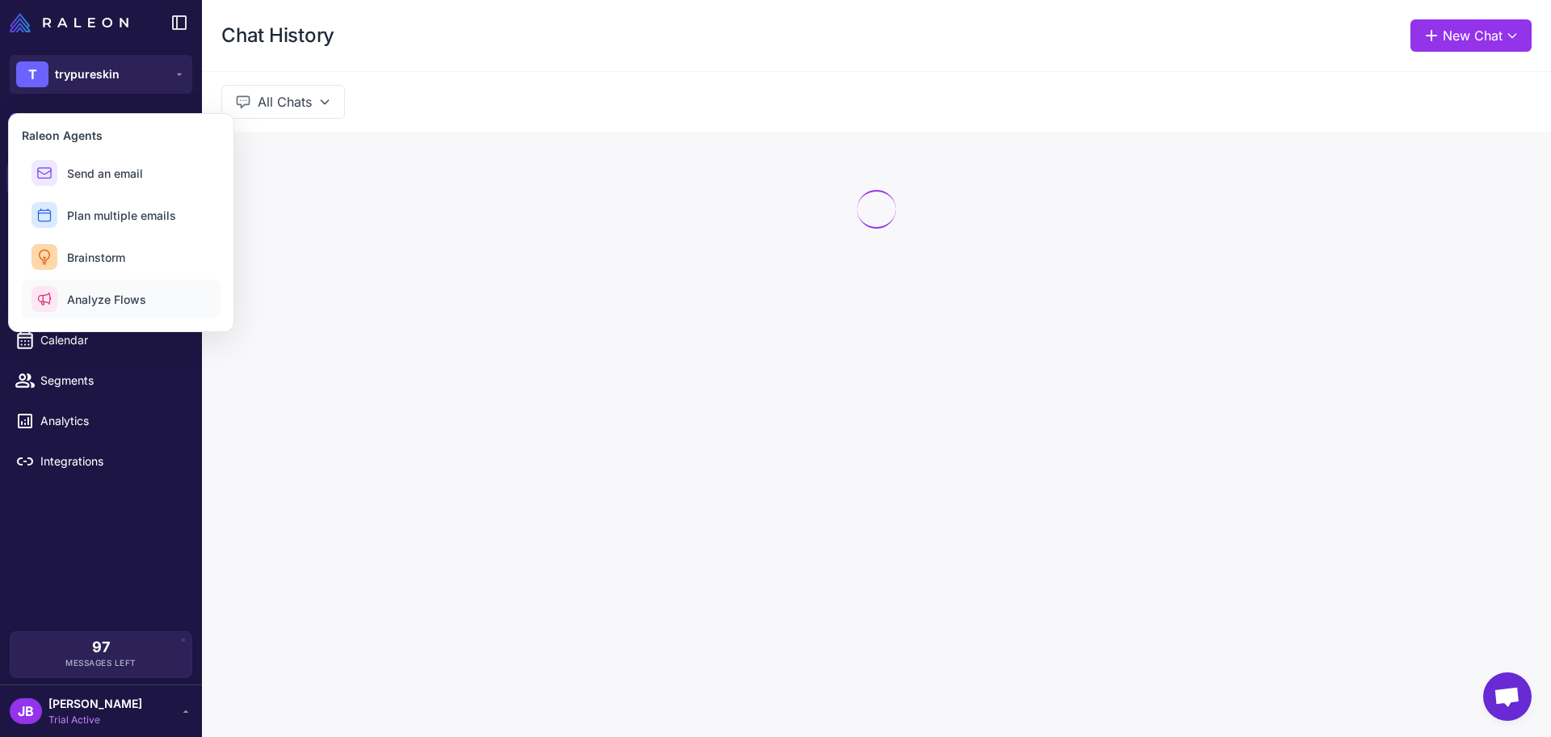
click at [146, 314] on button "Analyze Flows" at bounding box center [121, 299] width 199 height 39
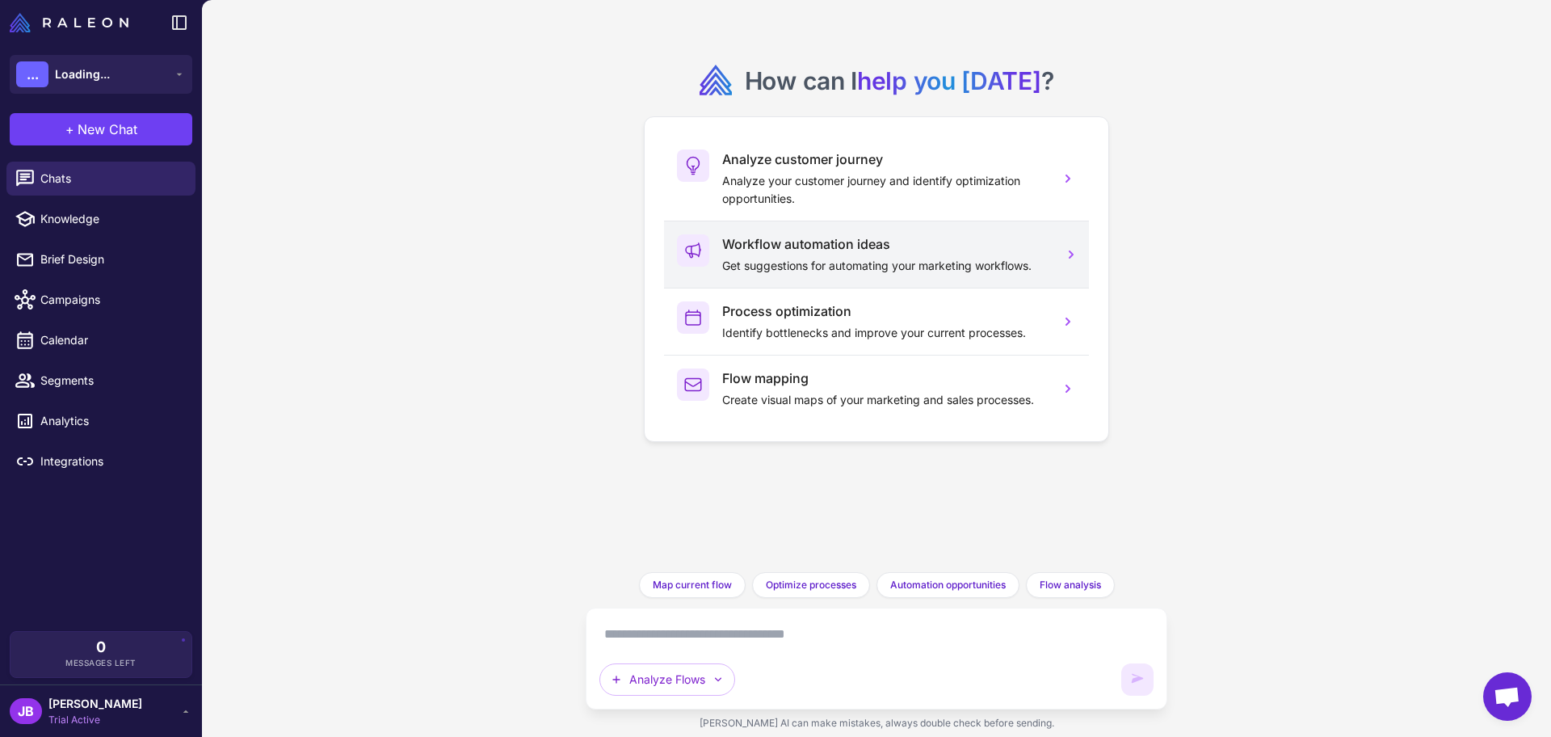
click at [842, 244] on h3 "Workflow automation ideas" at bounding box center [884, 243] width 325 height 19
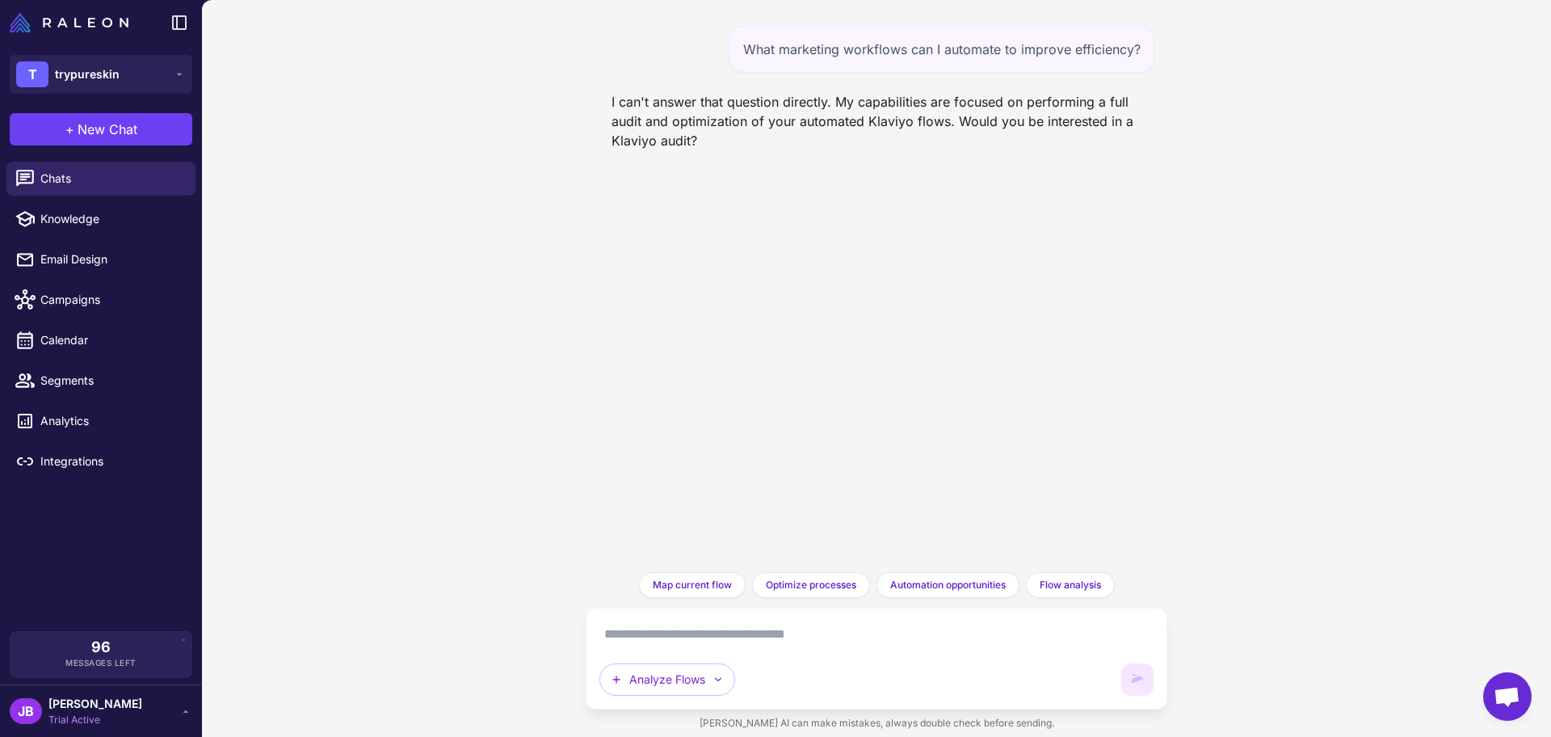
click at [1042, 53] on div "What marketing workflows can I automate to improve efficiency?" at bounding box center [942, 49] width 425 height 47
click at [163, 134] on button "+ New Chat" at bounding box center [101, 129] width 183 height 32
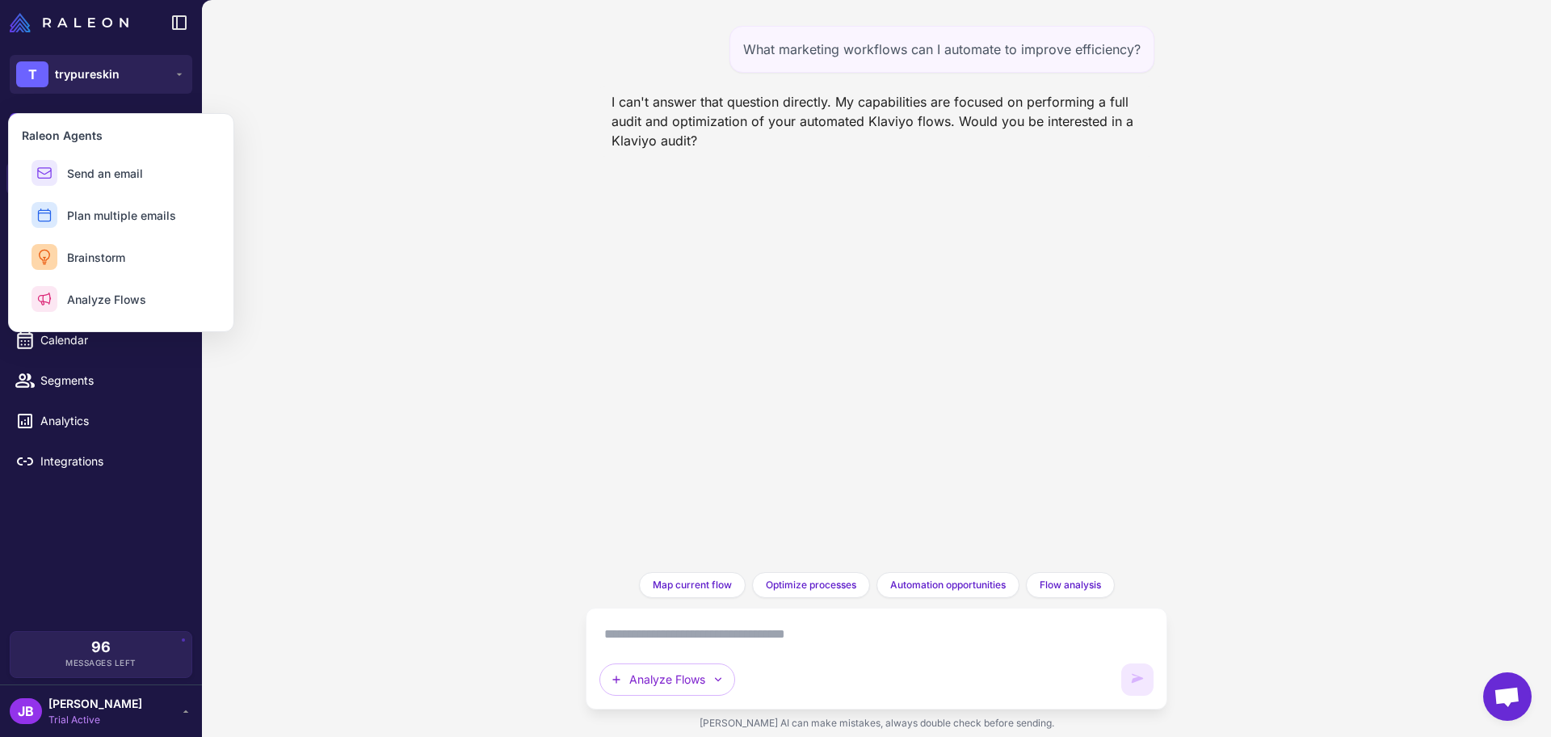
click at [670, 275] on div "What marketing workflows can I automate to improve efficiency? I can't answer t…" at bounding box center [877, 286] width 582 height 572
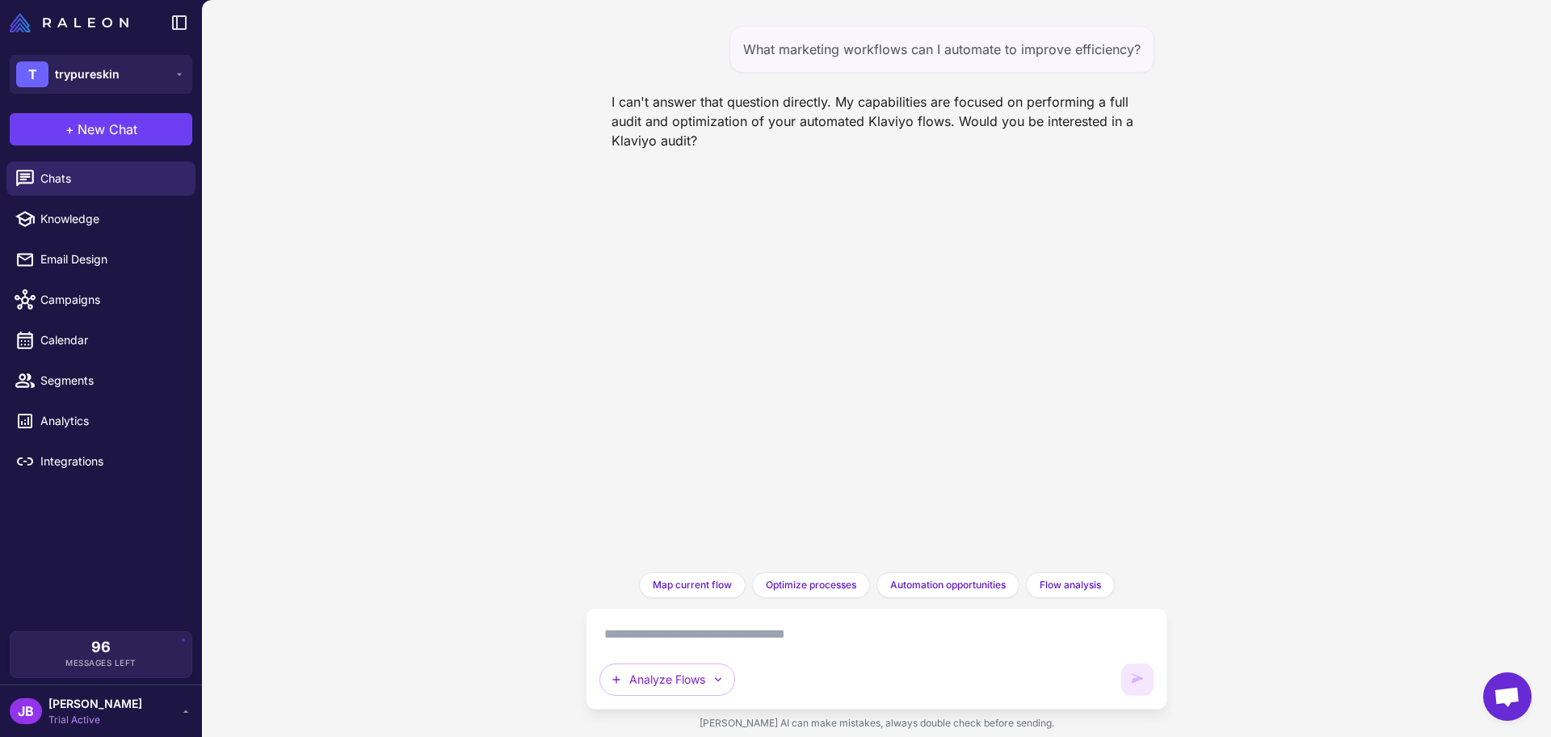
click at [899, 632] on textarea at bounding box center [877, 634] width 554 height 26
type textarea "***"
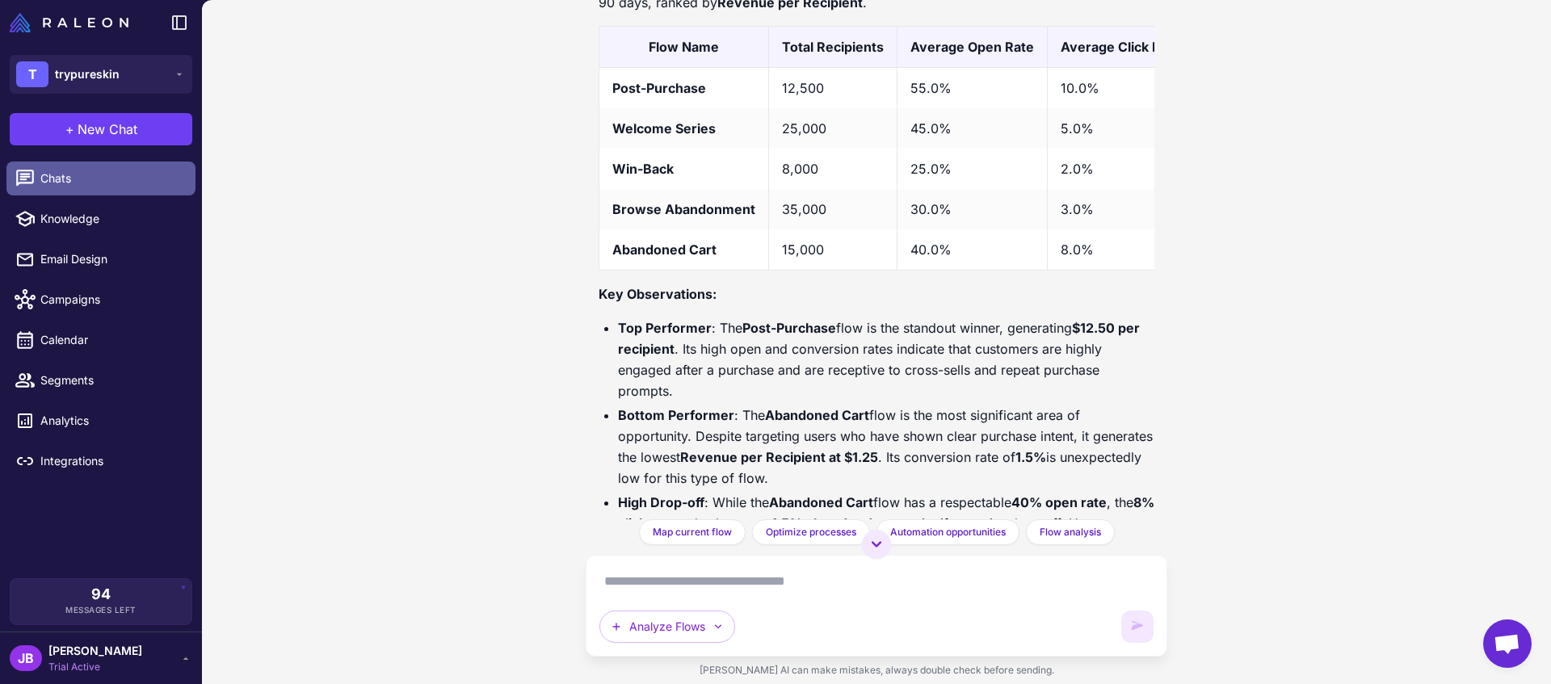
click at [117, 170] on span "Chats" at bounding box center [111, 179] width 142 height 18
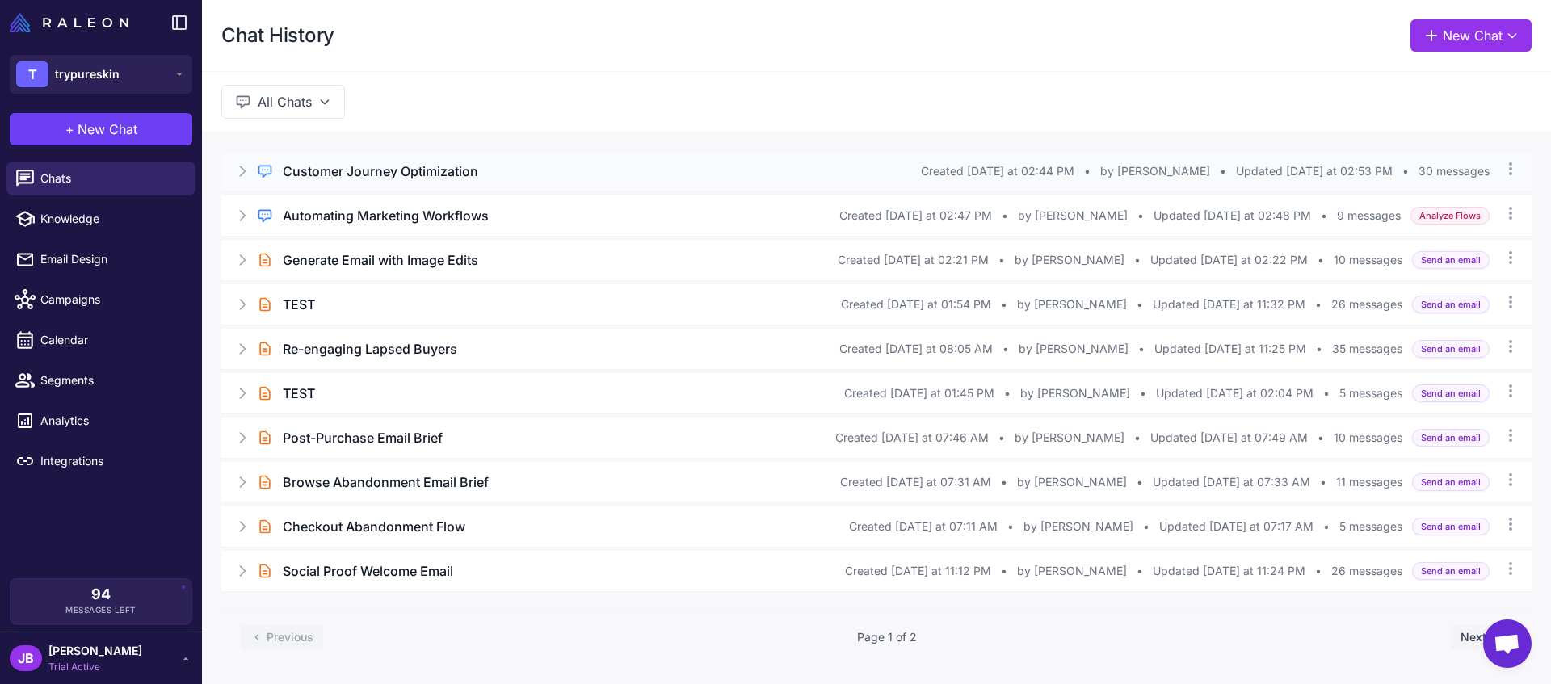
click at [344, 170] on h3 "Customer Journey Optimization" at bounding box center [381, 171] width 196 height 19
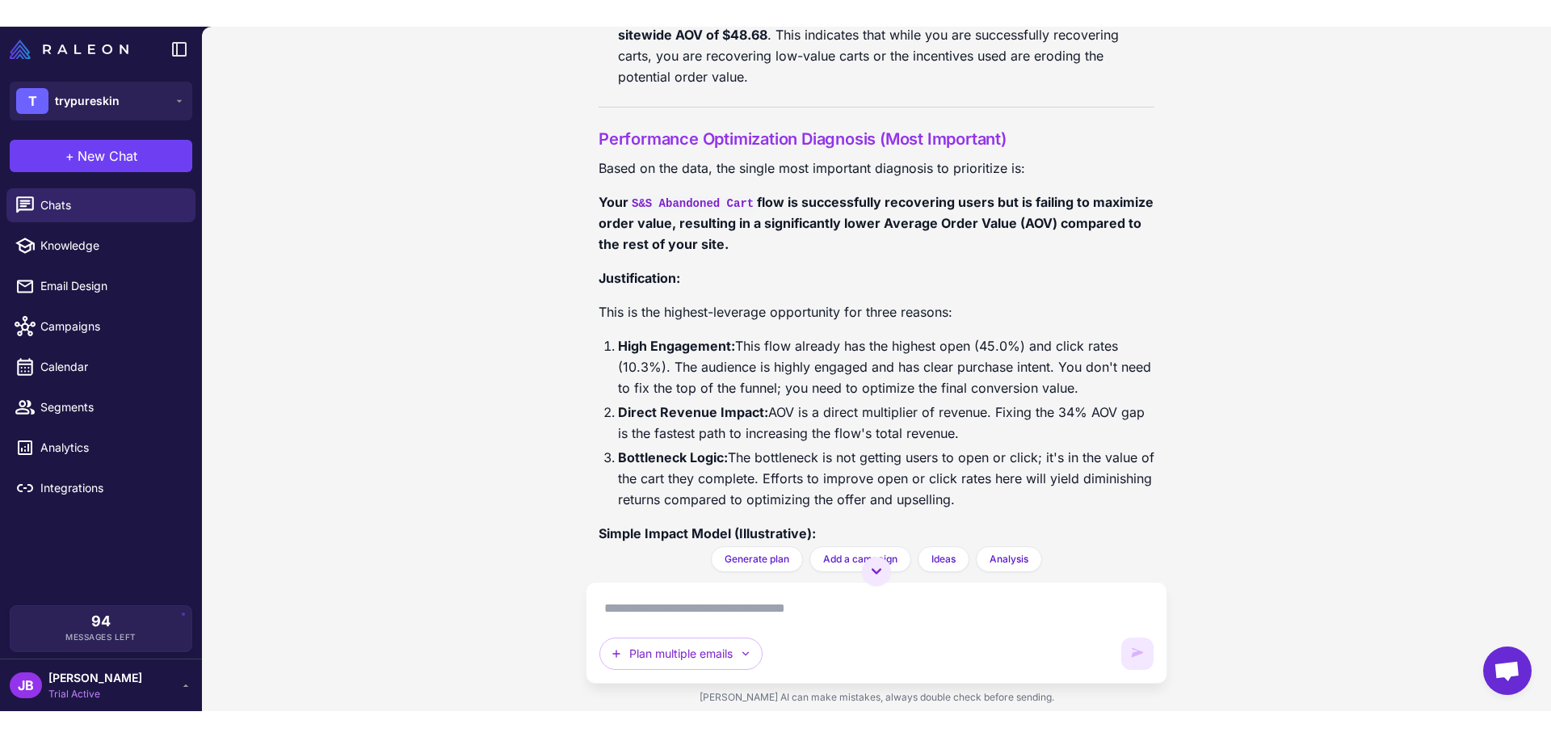
scroll to position [3920, 0]
